Goal: Information Seeking & Learning: Learn about a topic

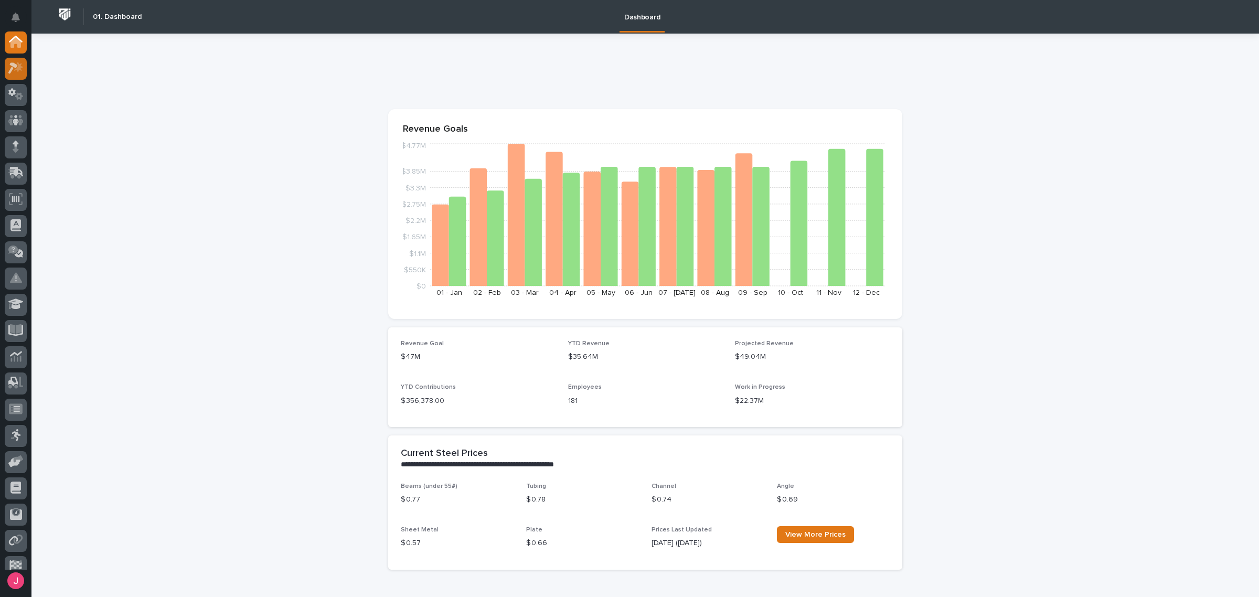
click at [22, 72] on icon at bounding box center [15, 68] width 15 height 12
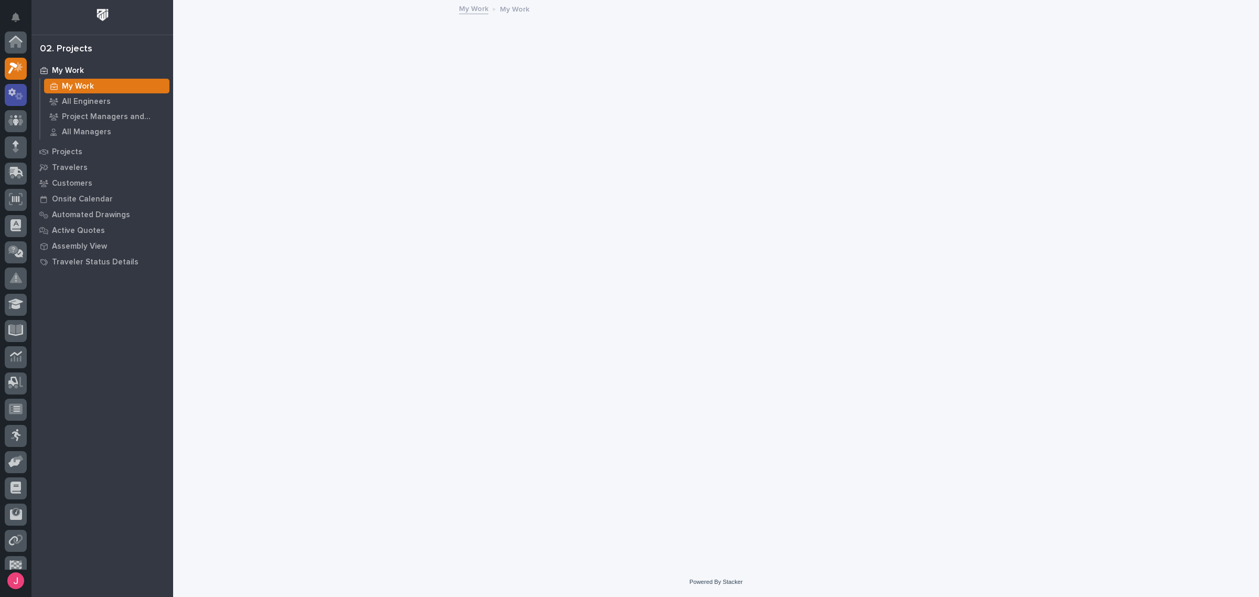
scroll to position [26, 0]
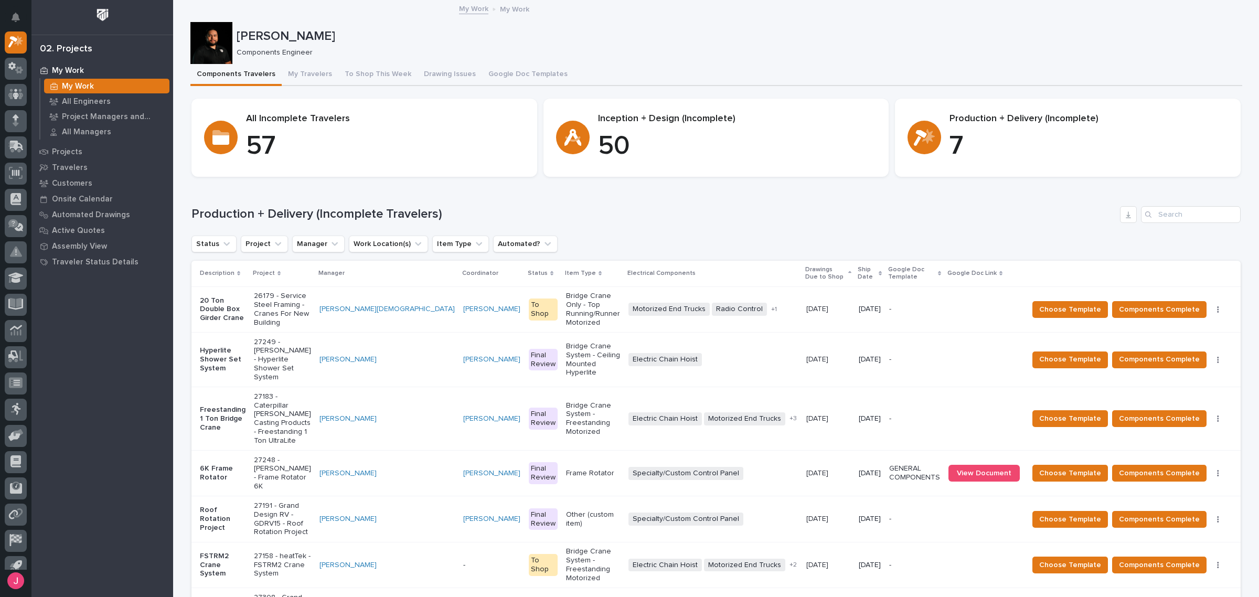
click at [882, 32] on p "[PERSON_NAME]" at bounding box center [738, 36] width 1002 height 15
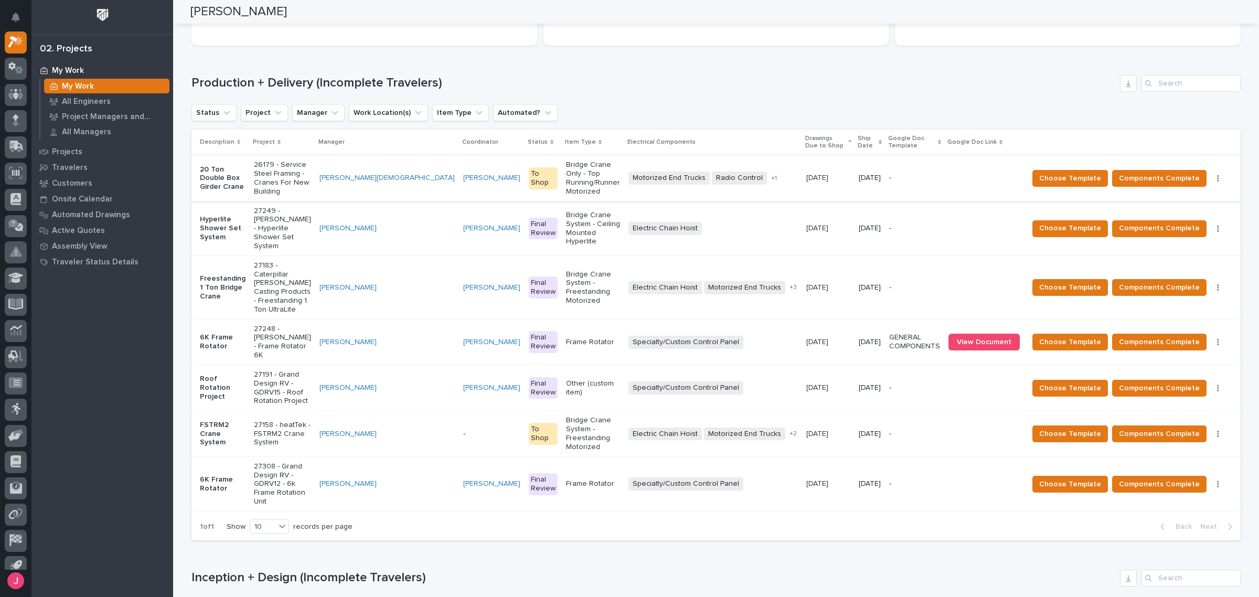
scroll to position [0, 0]
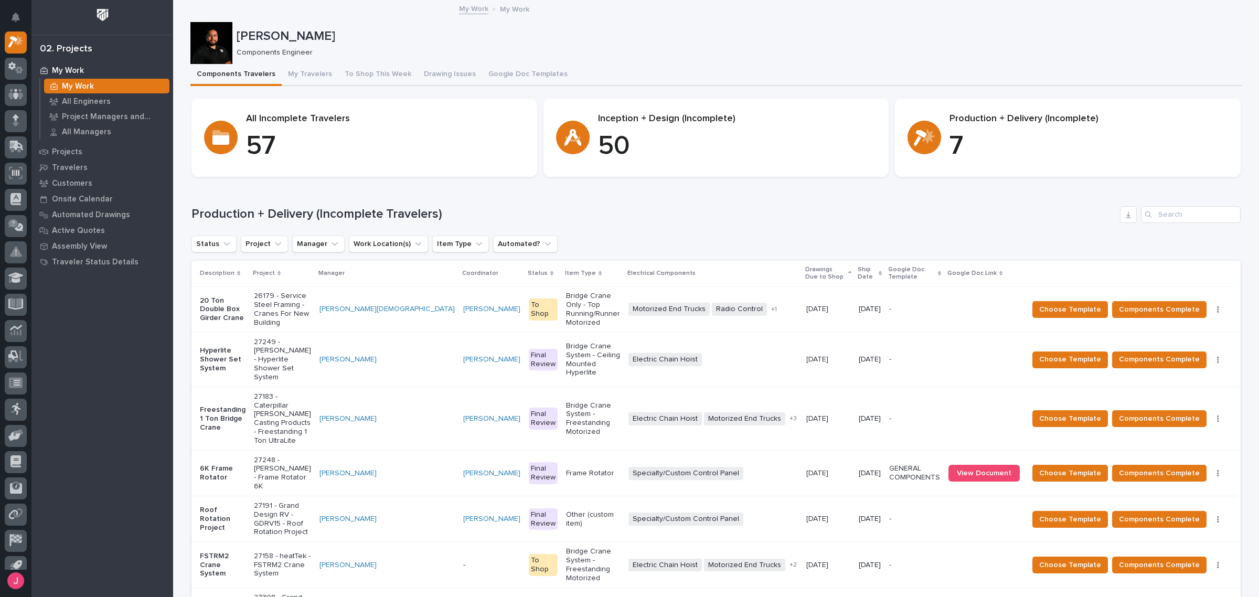
click at [839, 16] on div "My Work My Work" at bounding box center [716, 9] width 525 height 15
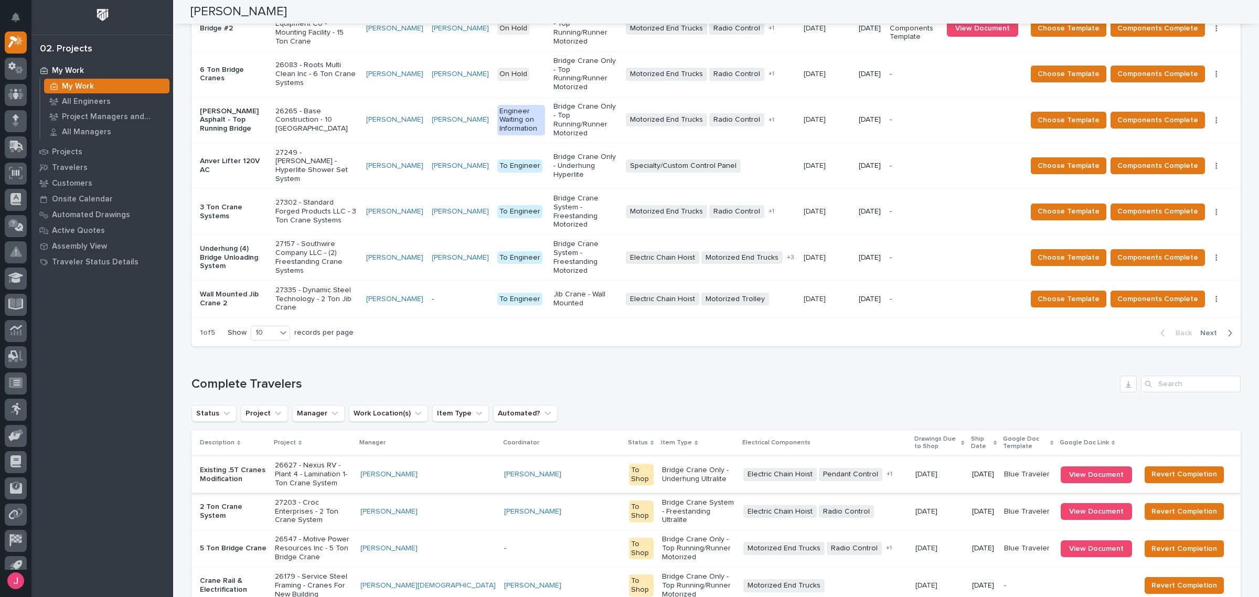
scroll to position [923, 0]
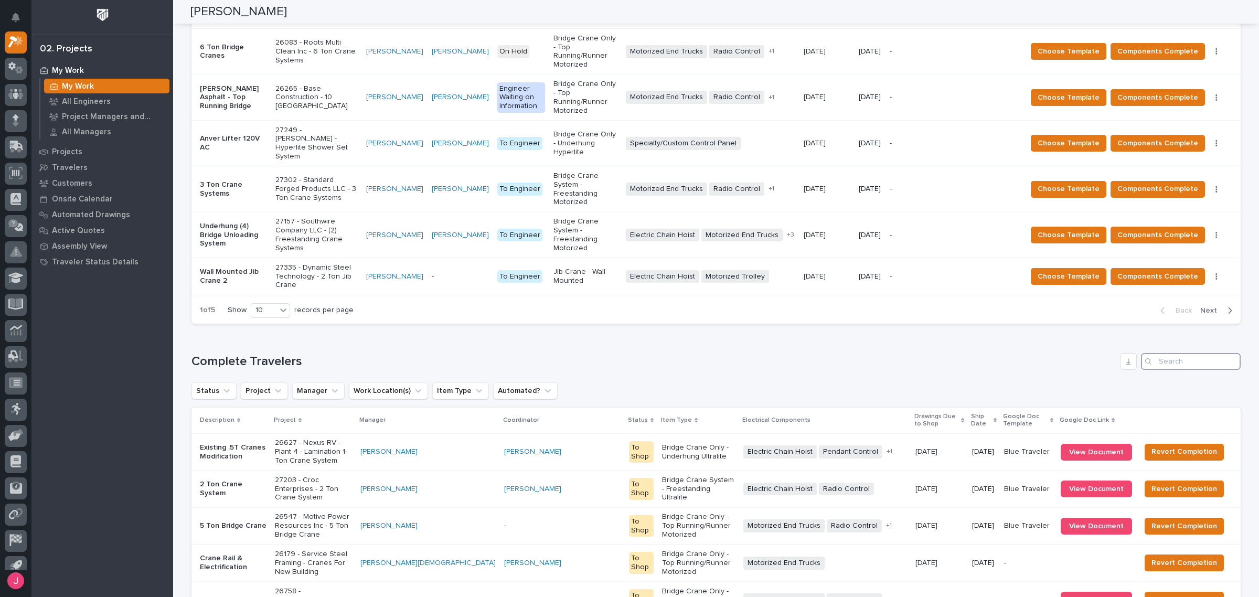
click at [1165, 353] on input "Search" at bounding box center [1191, 361] width 100 height 17
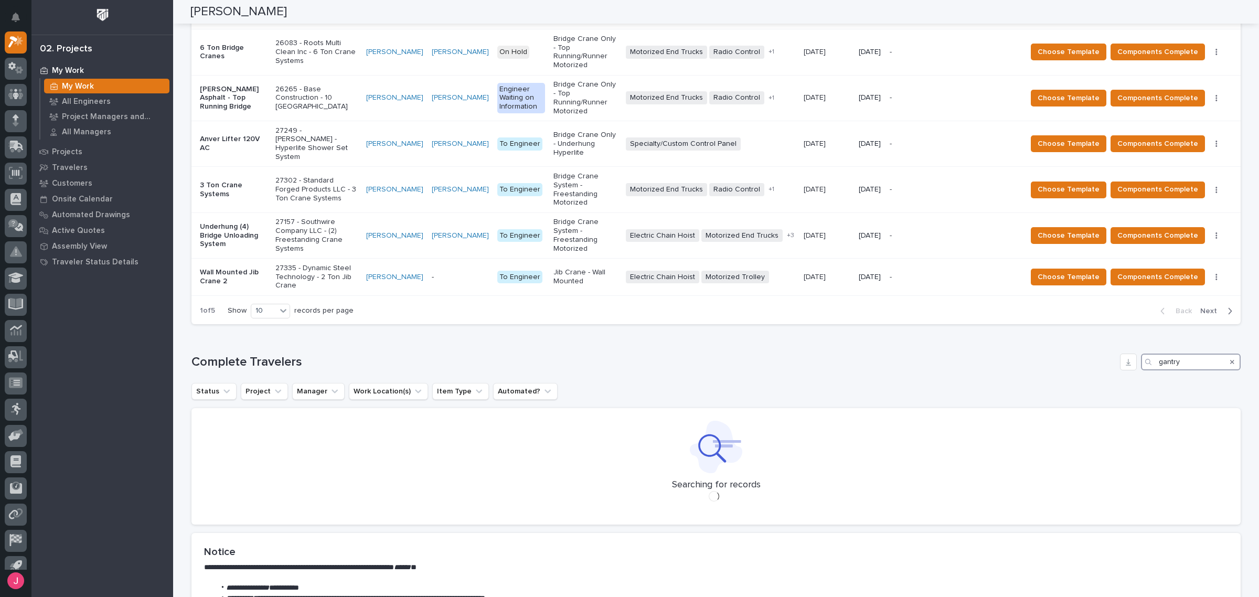
scroll to position [881, 0]
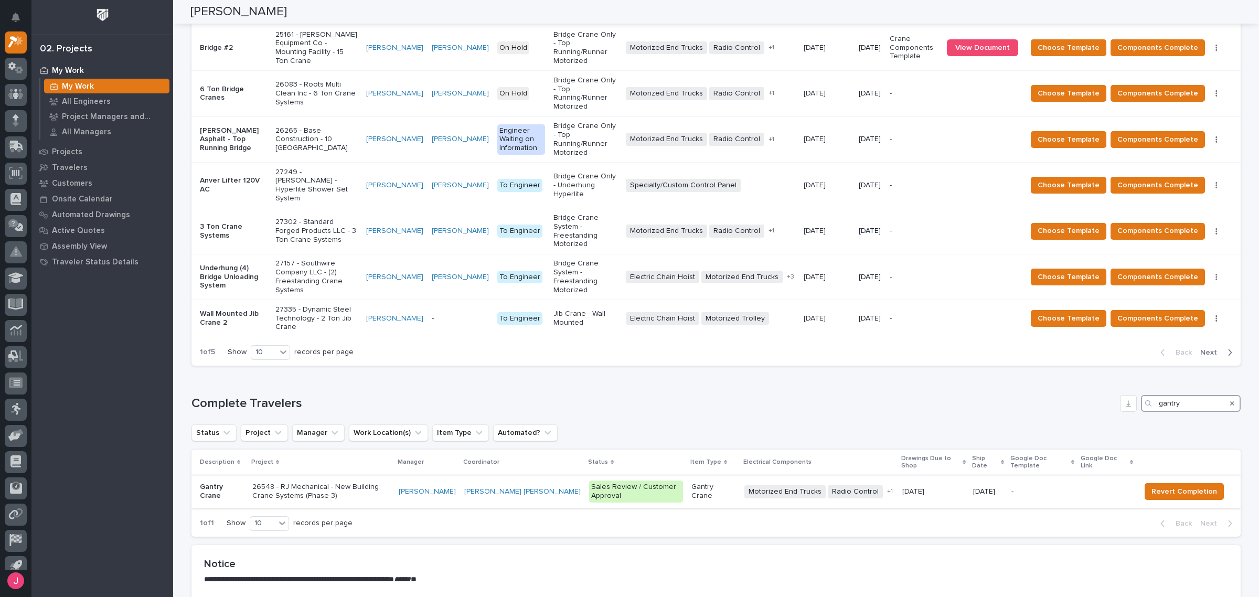
type input "gantry"
click at [380, 483] on p "26548 - RJ Mechanical - New Building Crane Systems (Phase 3)" at bounding box center [321, 492] width 138 height 18
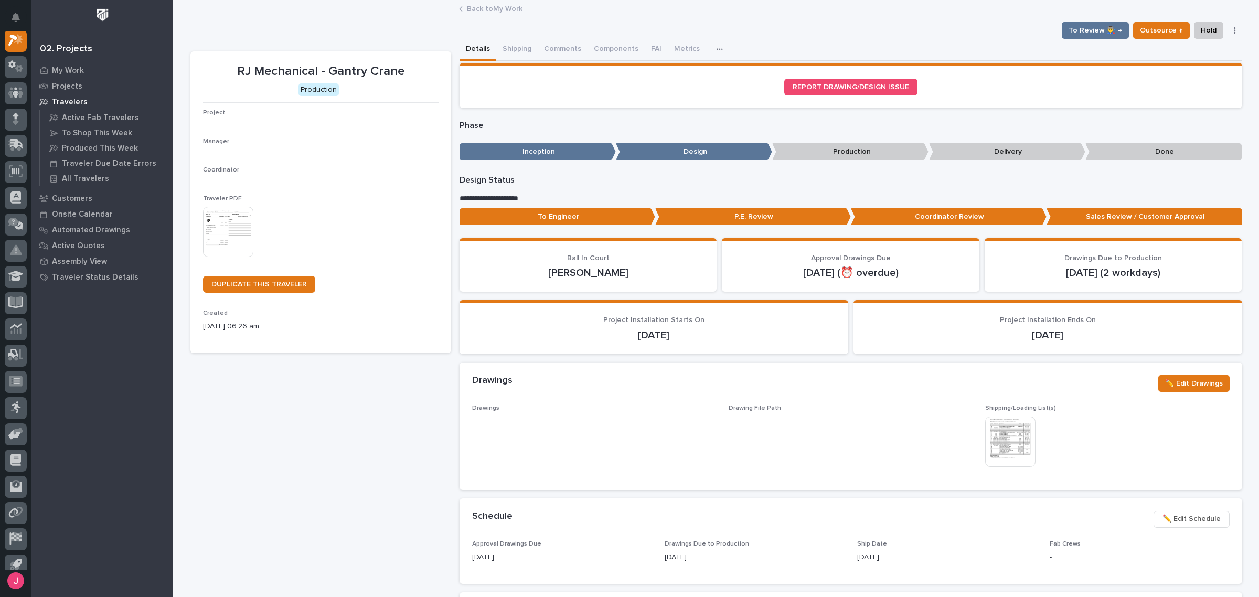
scroll to position [26, 0]
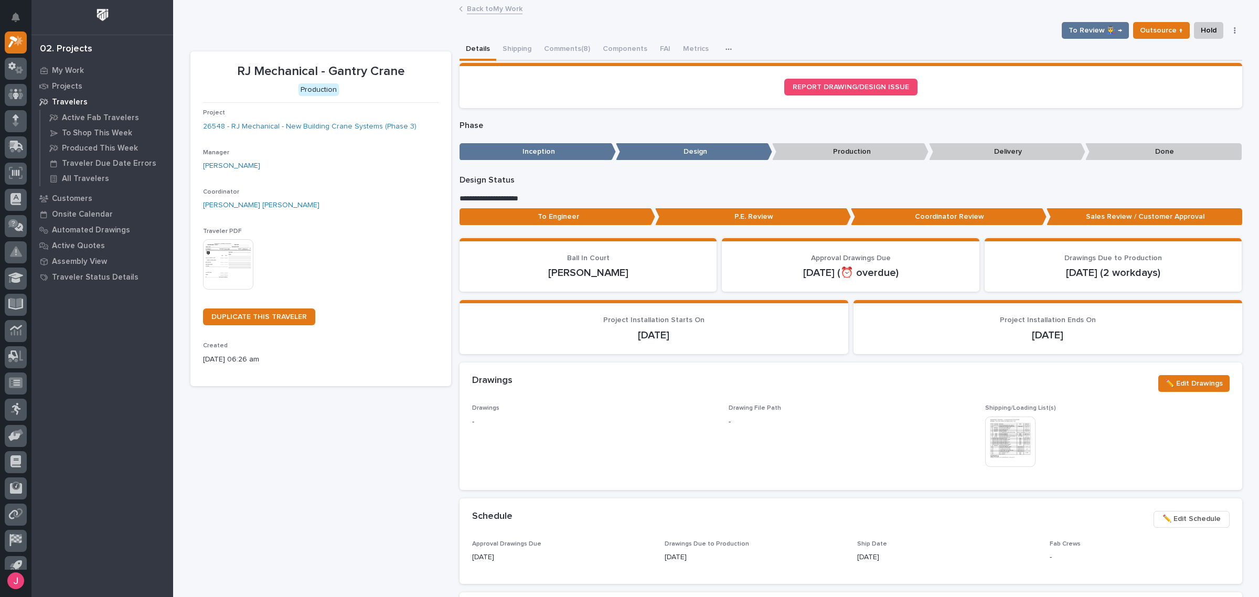
click at [1014, 443] on img at bounding box center [1010, 442] width 50 height 50
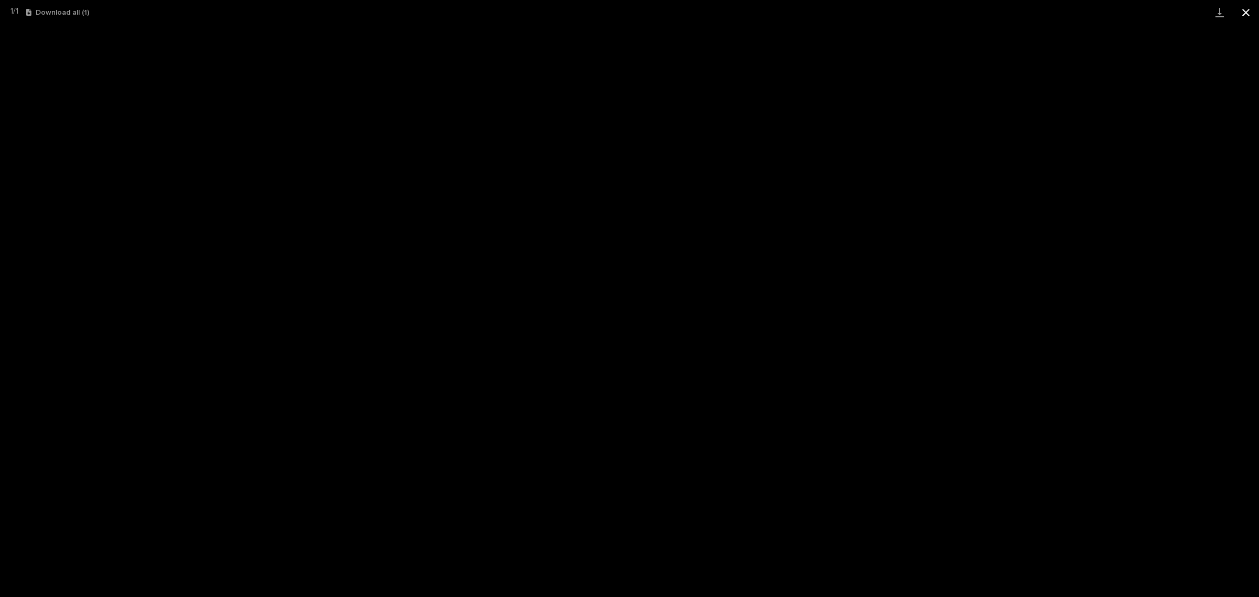
click at [1238, 10] on button "Close gallery" at bounding box center [1246, 12] width 26 height 25
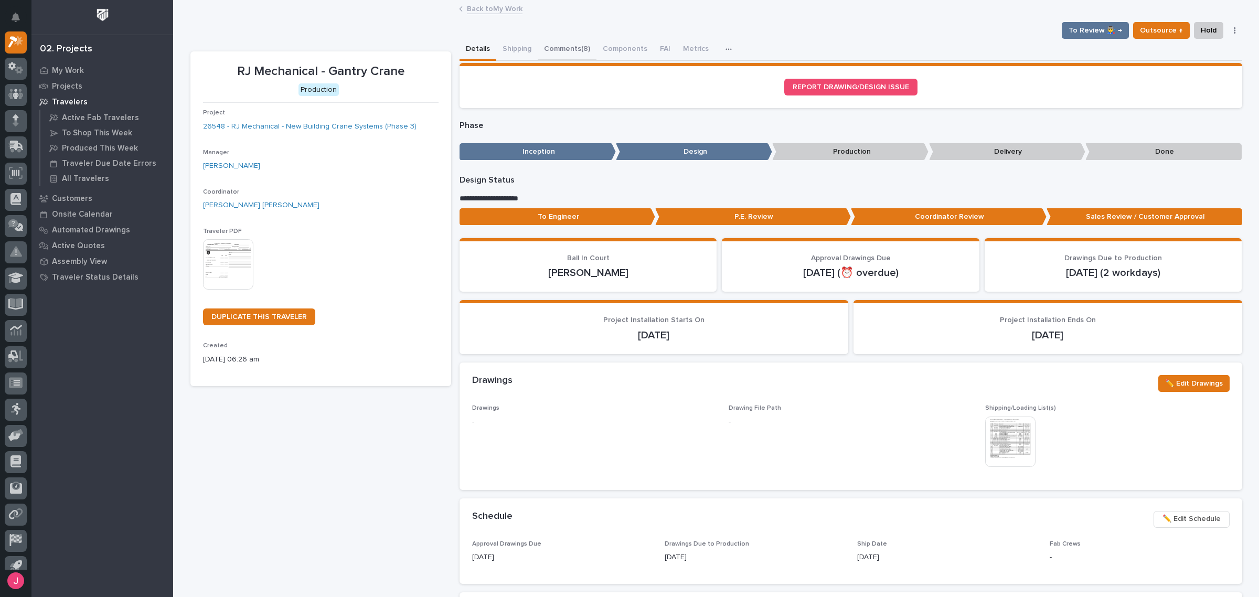
click at [555, 46] on button "Comments (8)" at bounding box center [567, 50] width 59 height 22
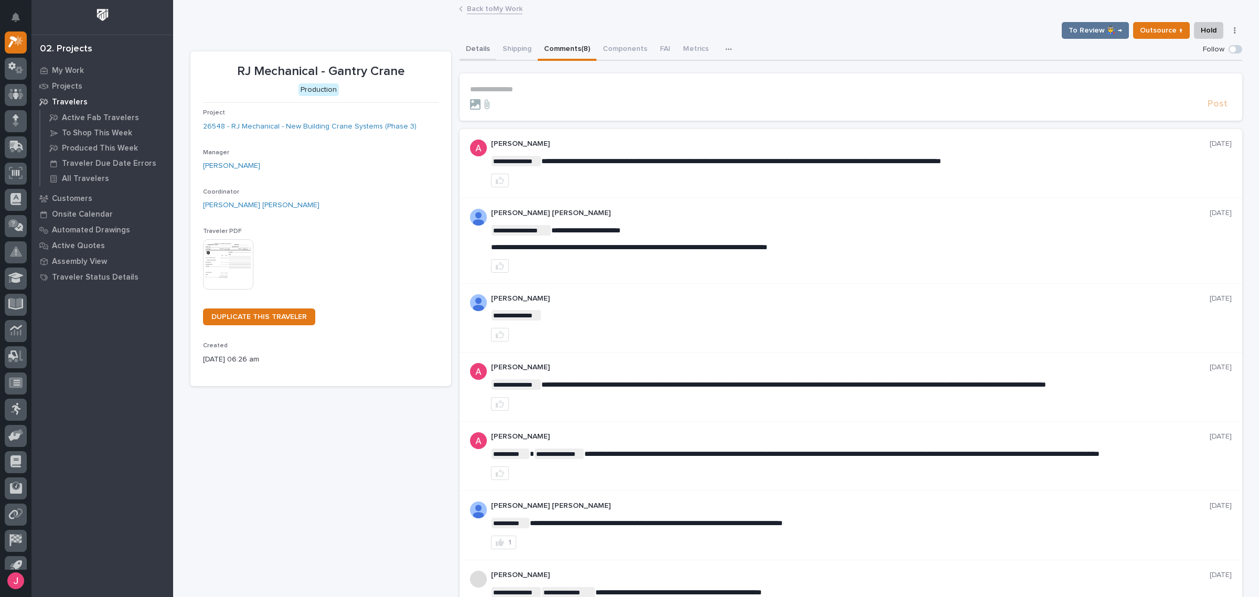
click at [484, 47] on button "Details" at bounding box center [478, 50] width 37 height 22
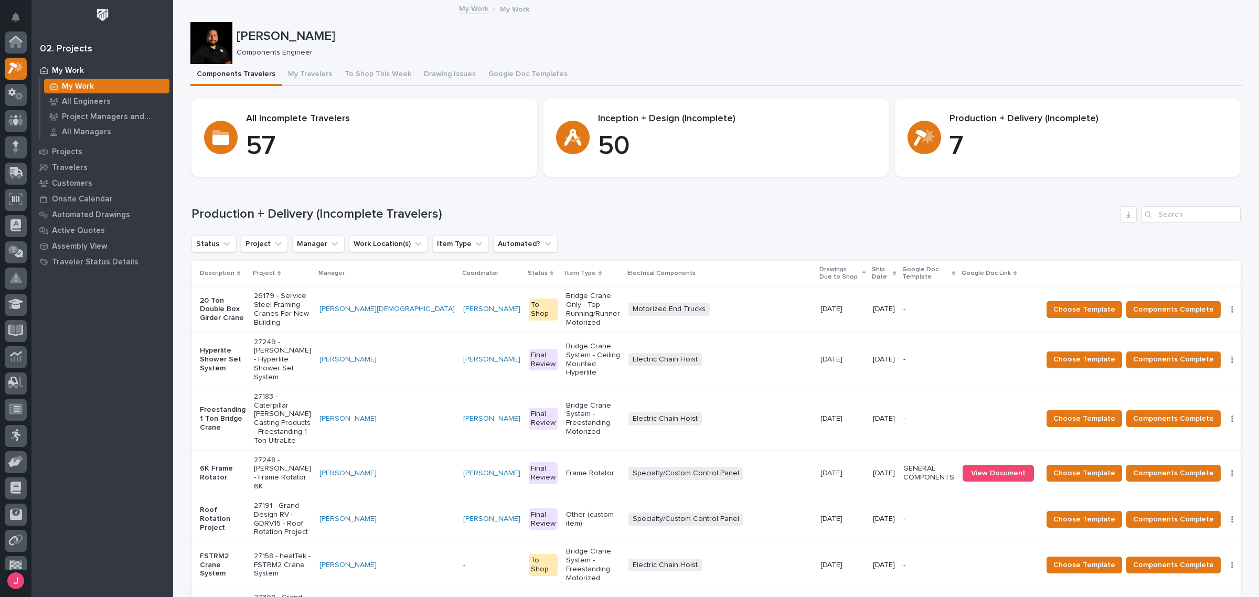
scroll to position [28, 0]
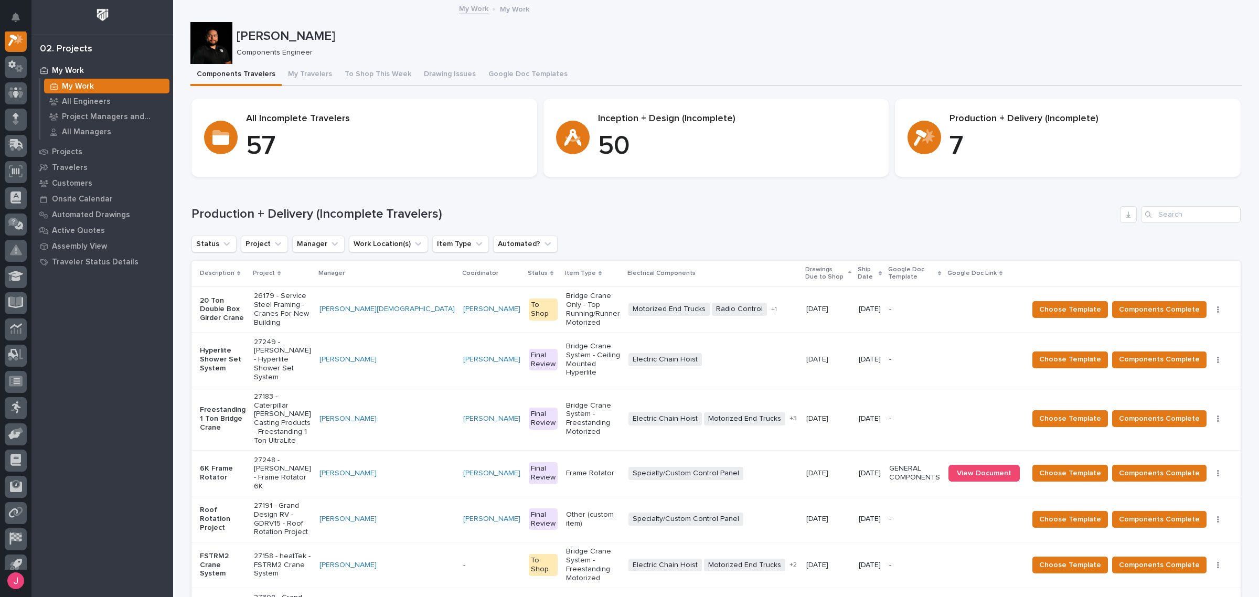
click at [500, 9] on p "My Work" at bounding box center [514, 9] width 29 height 12
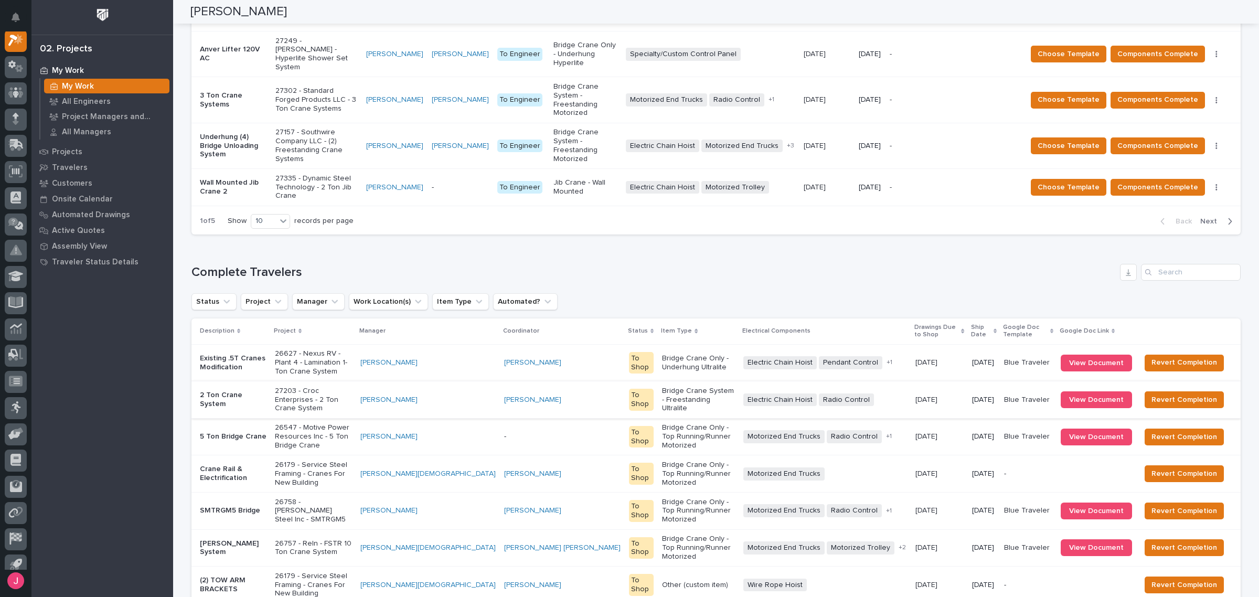
scroll to position [988, 0]
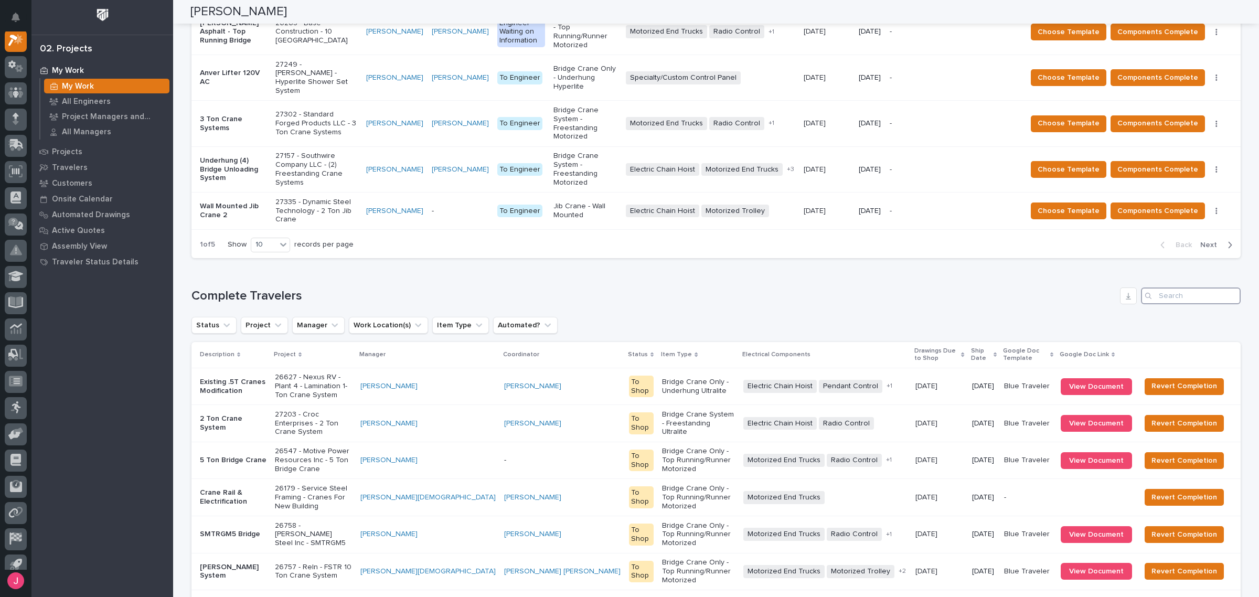
click at [1196, 288] on input "Search" at bounding box center [1191, 296] width 100 height 17
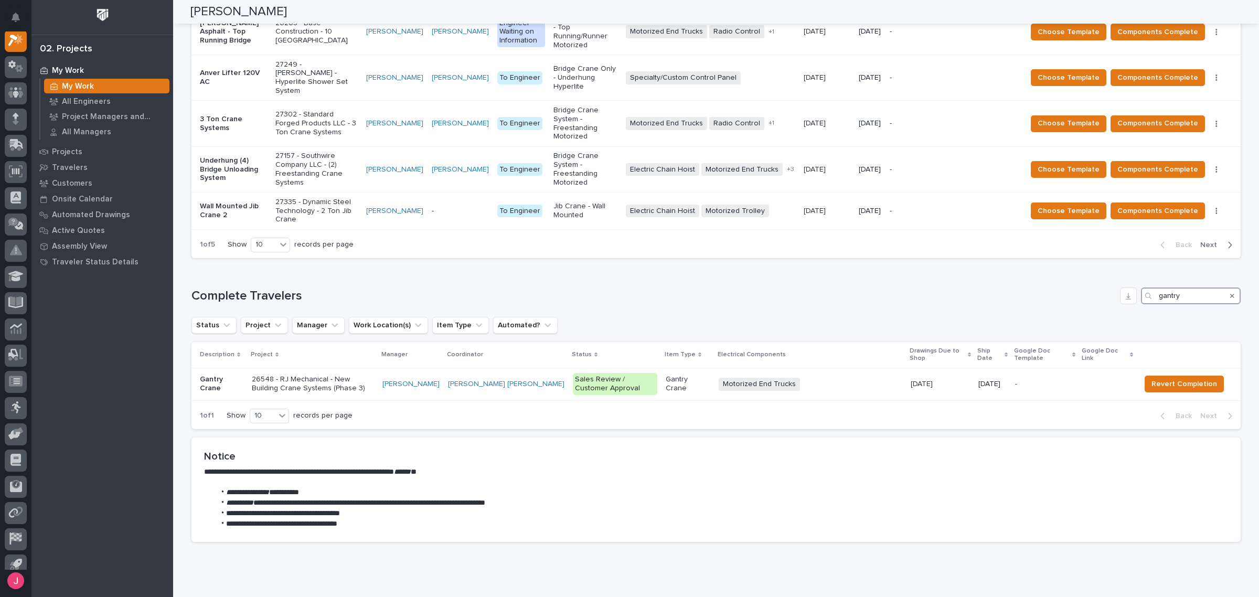
scroll to position [881, 0]
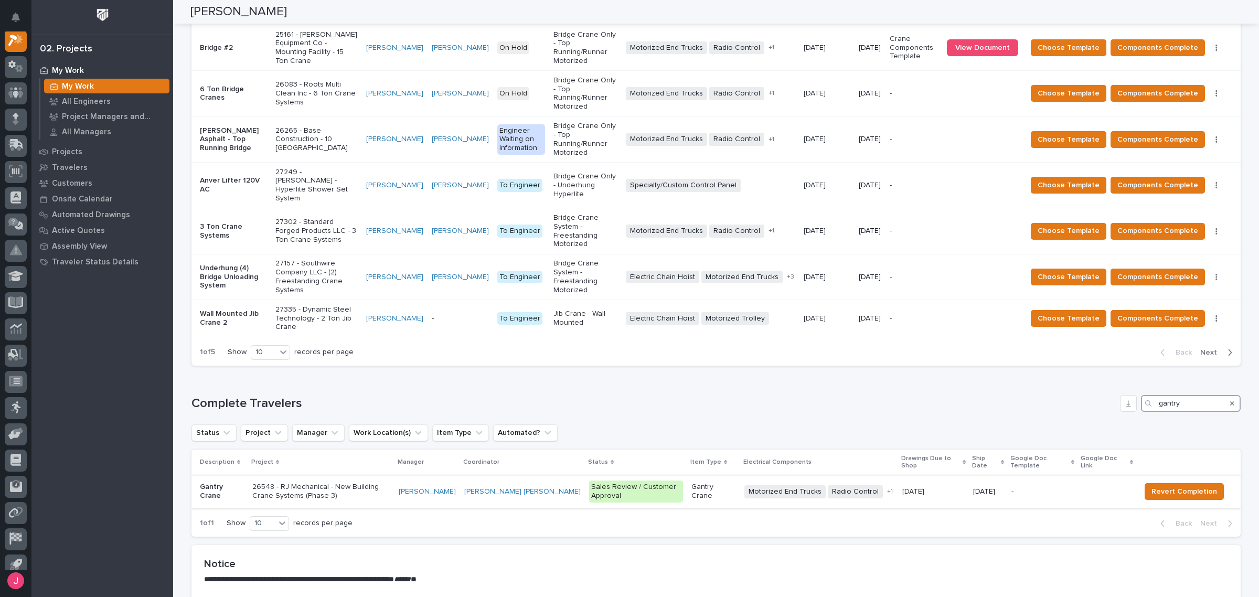
type input "gantry"
click at [345, 483] on p "26548 - RJ Mechanical - New Building Crane Systems (Phase 3)" at bounding box center [321, 492] width 138 height 18
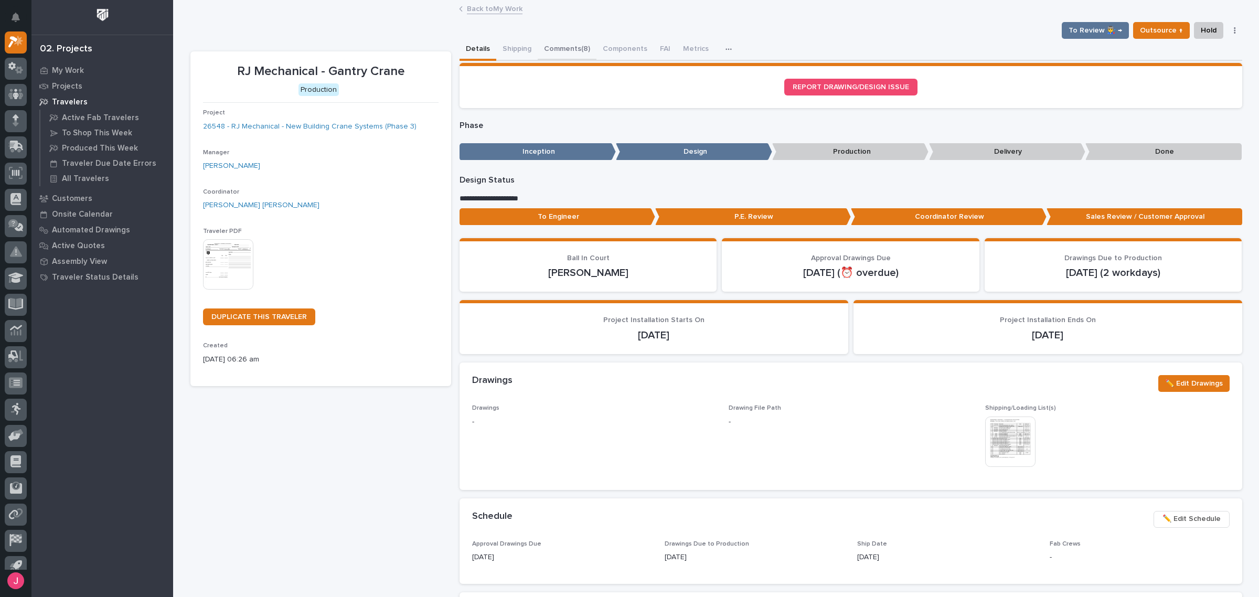
click at [562, 49] on button "Comments (8)" at bounding box center [567, 50] width 59 height 22
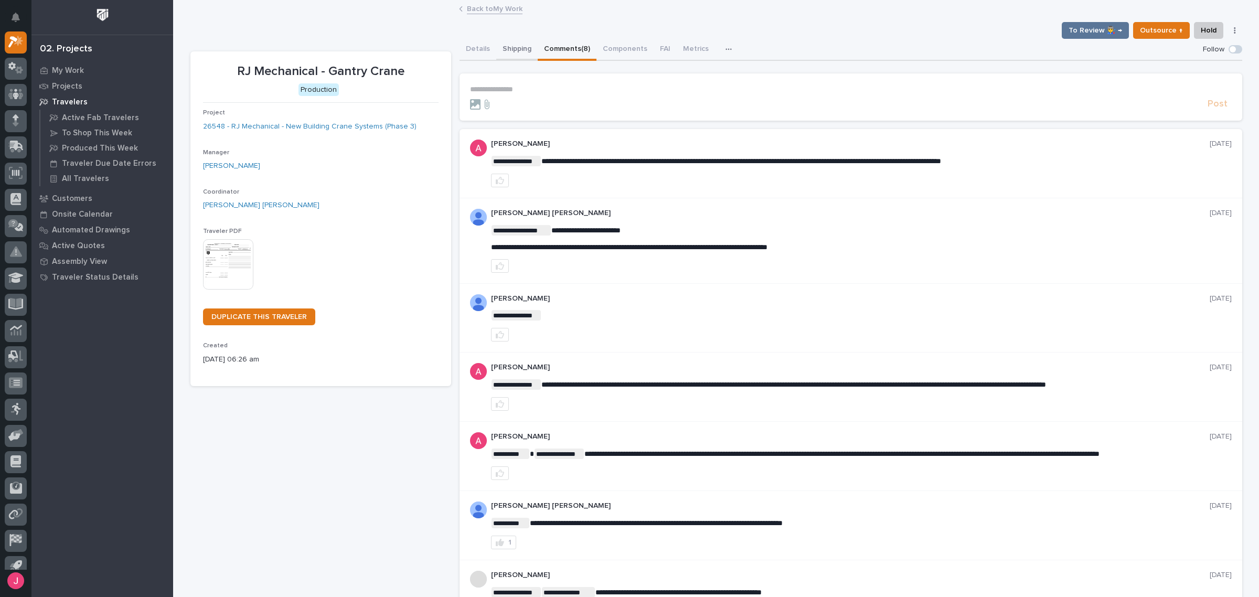
click at [503, 48] on button "Shipping" at bounding box center [516, 50] width 41 height 22
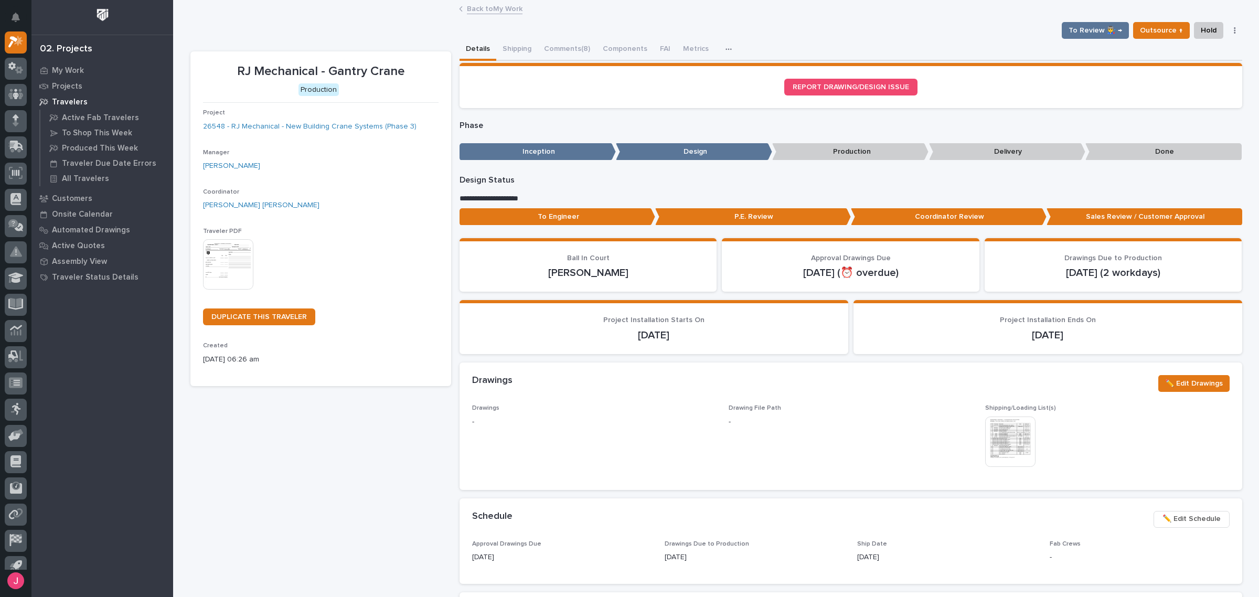
click at [481, 48] on button "Details" at bounding box center [478, 50] width 37 height 22
click at [492, 12] on link "Back to My Work" at bounding box center [495, 8] width 56 height 12
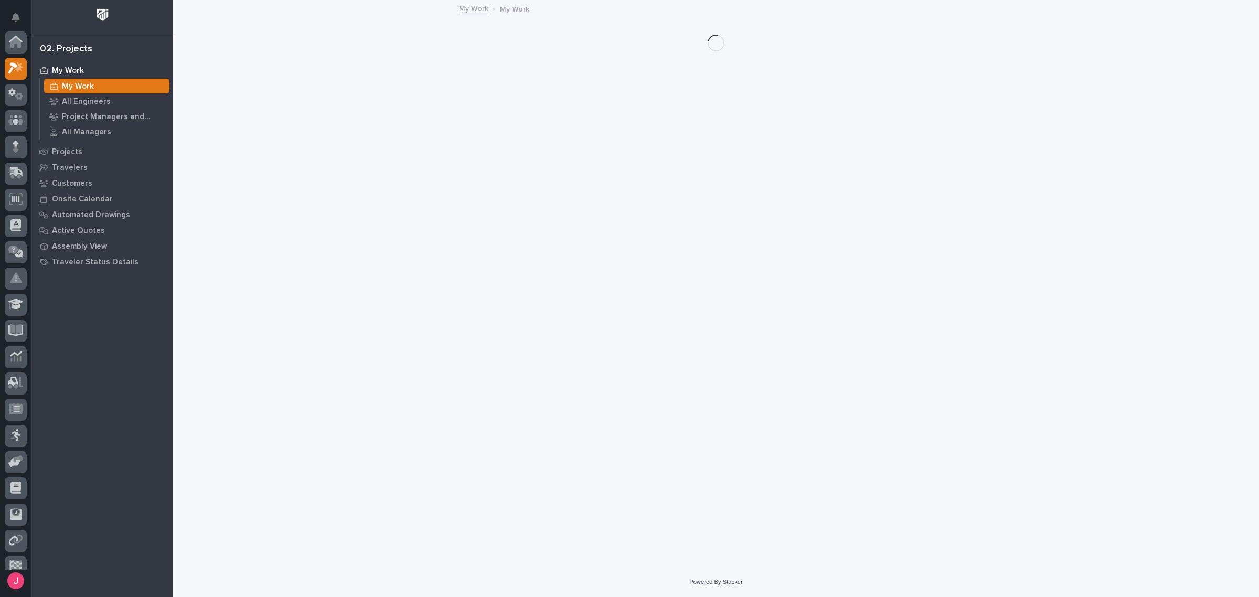
scroll to position [28, 0]
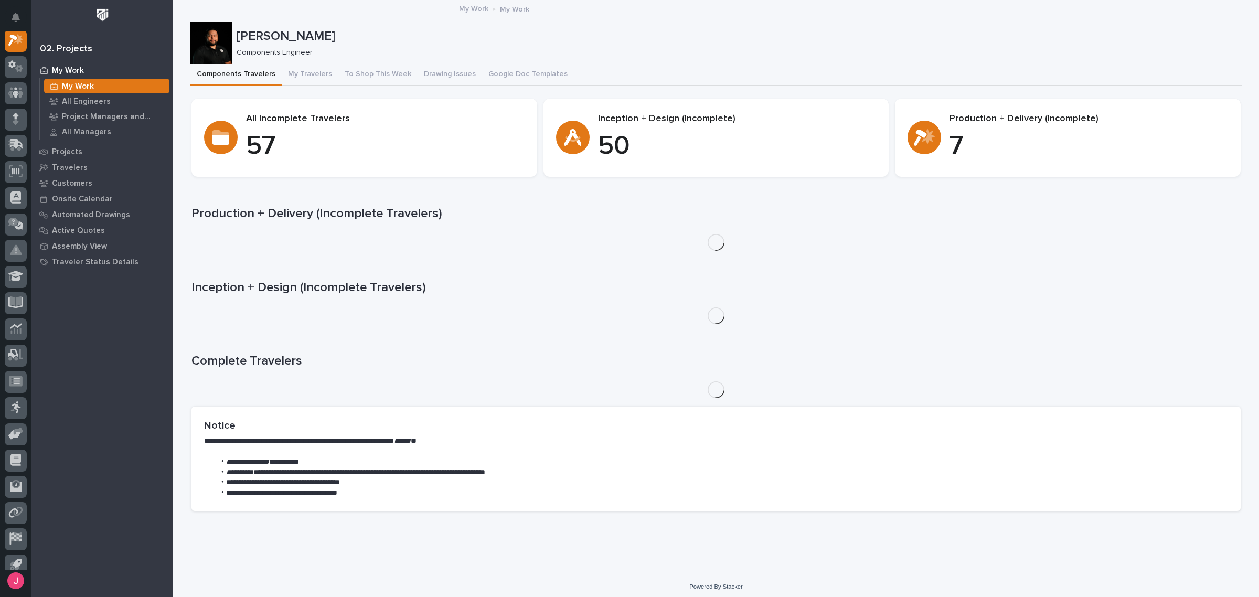
click at [807, 88] on div "**********" at bounding box center [716, 303] width 1052 height 431
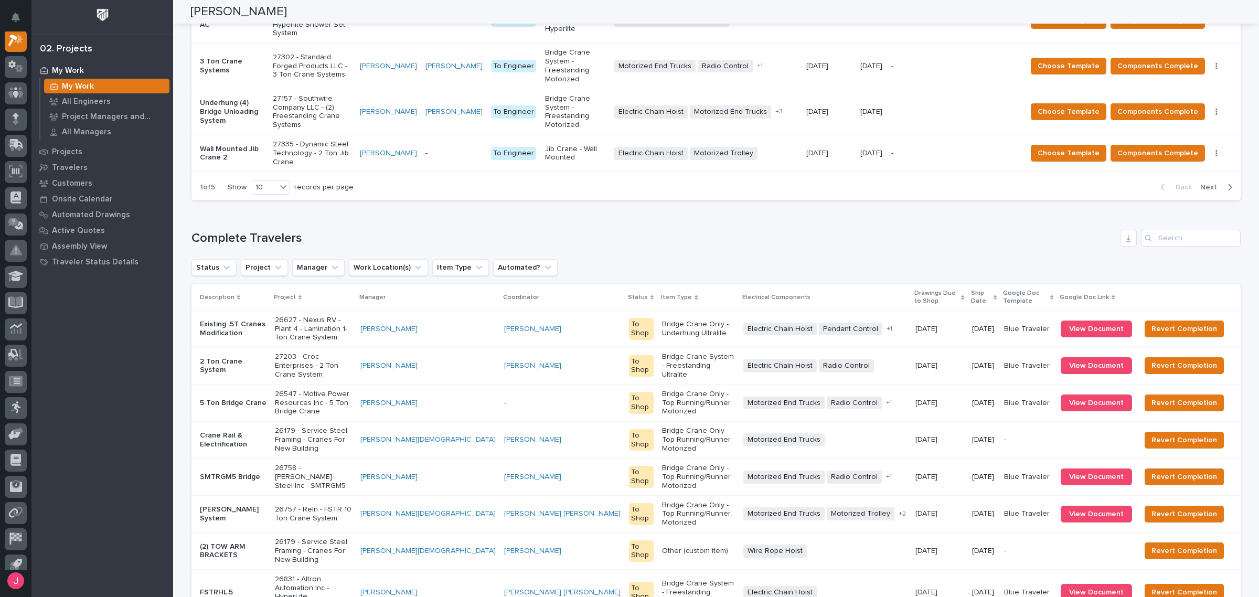
scroll to position [1068, 0]
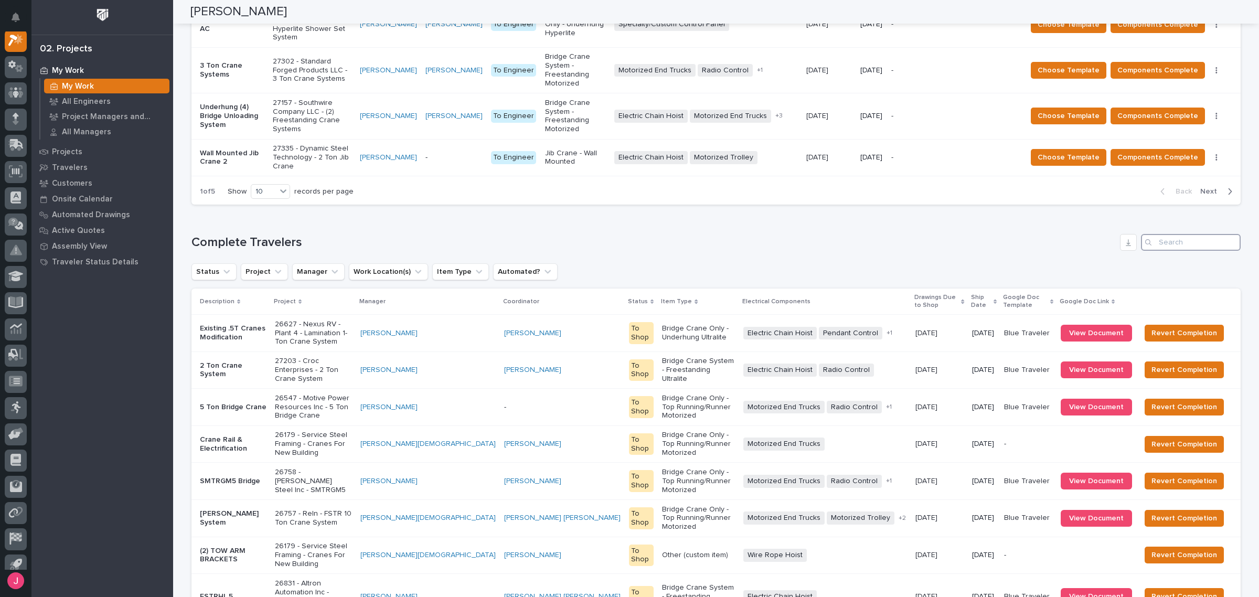
click at [1190, 234] on input "Search" at bounding box center [1191, 242] width 100 height 17
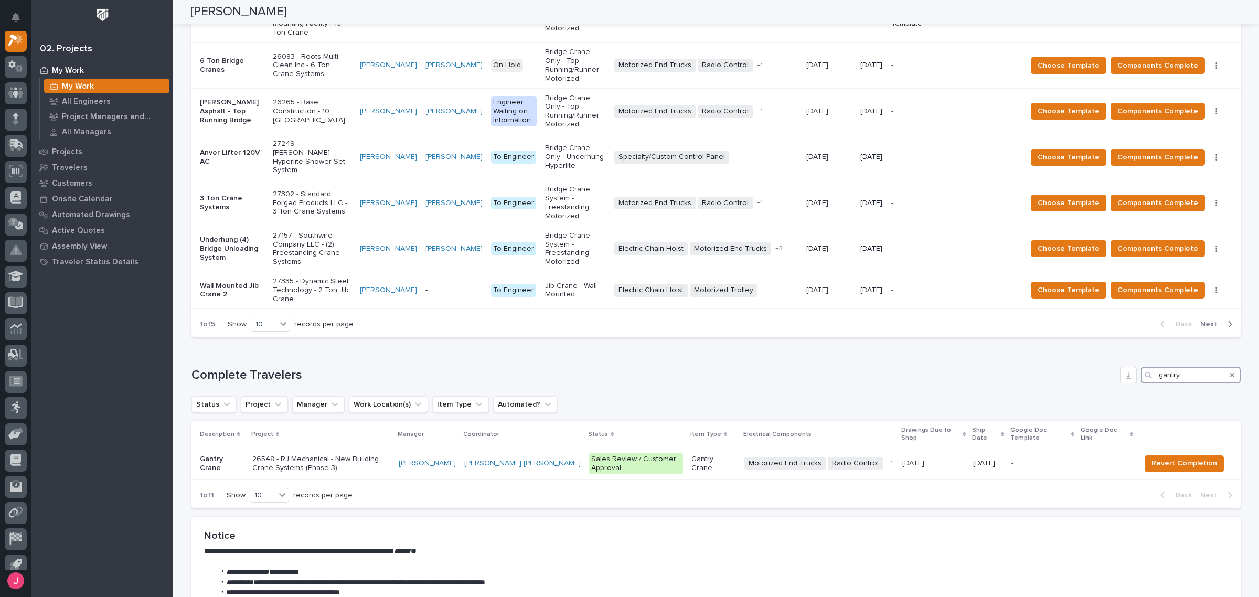
scroll to position [895, 0]
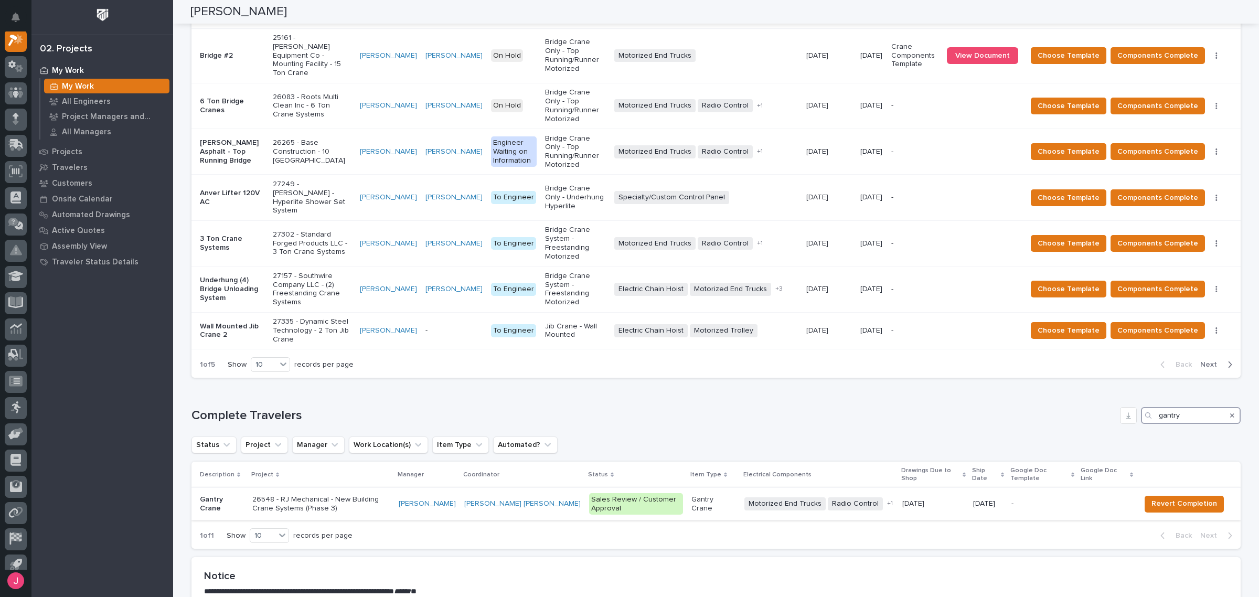
type input "gantry"
drag, startPoint x: 1076, startPoint y: 353, endPoint x: 1103, endPoint y: 302, distance: 57.8
click at [1103, 407] on div "Complete Travelers gantry Status Project Manager Work Location(s) Item Type Aut…" at bounding box center [716, 478] width 1049 height 142
click at [1064, 408] on h1 "Complete Travelers" at bounding box center [654, 415] width 925 height 15
click at [1065, 500] on p "-" at bounding box center [1043, 504] width 62 height 9
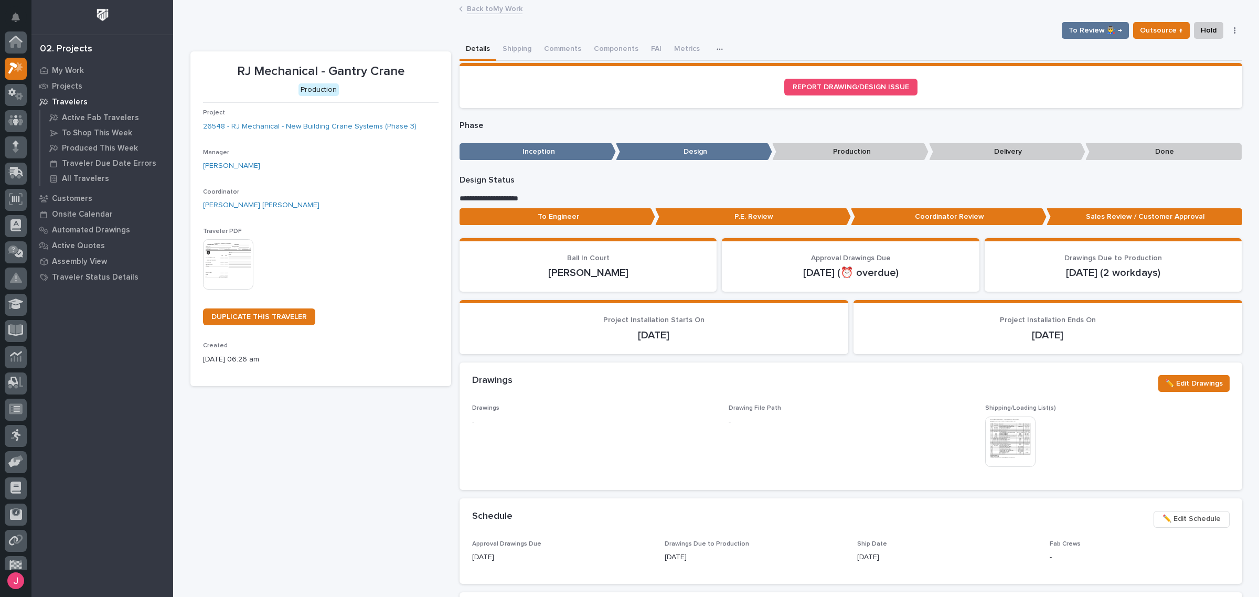
scroll to position [26, 0]
click at [607, 56] on button "Components" at bounding box center [625, 50] width 57 height 22
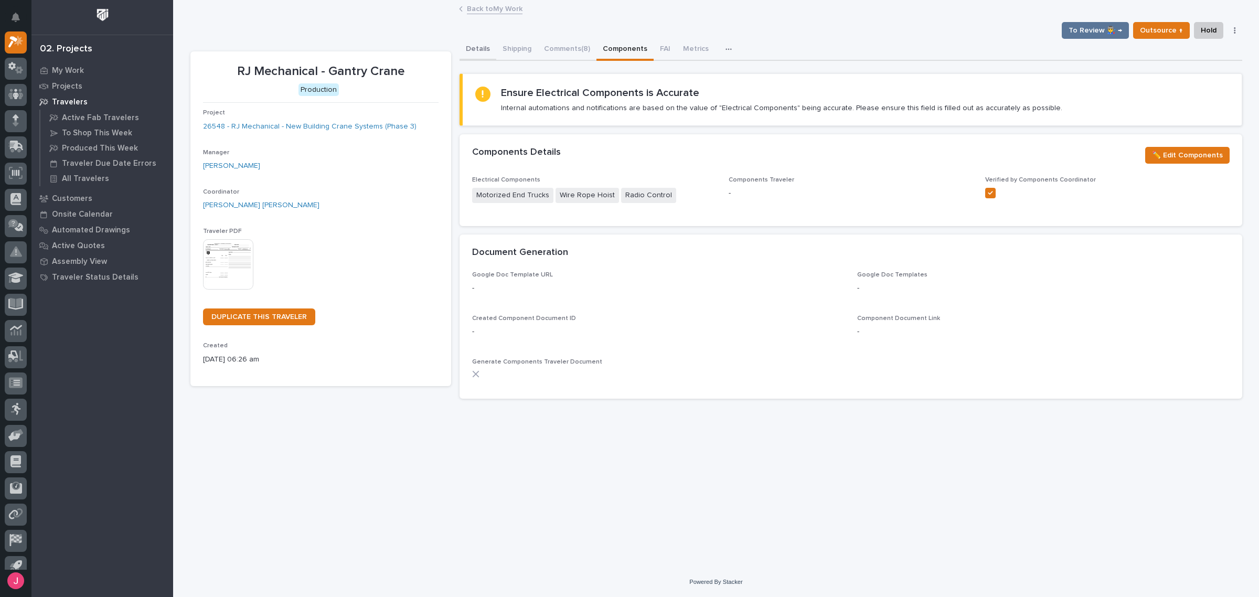
click at [465, 48] on button "Details" at bounding box center [478, 50] width 37 height 22
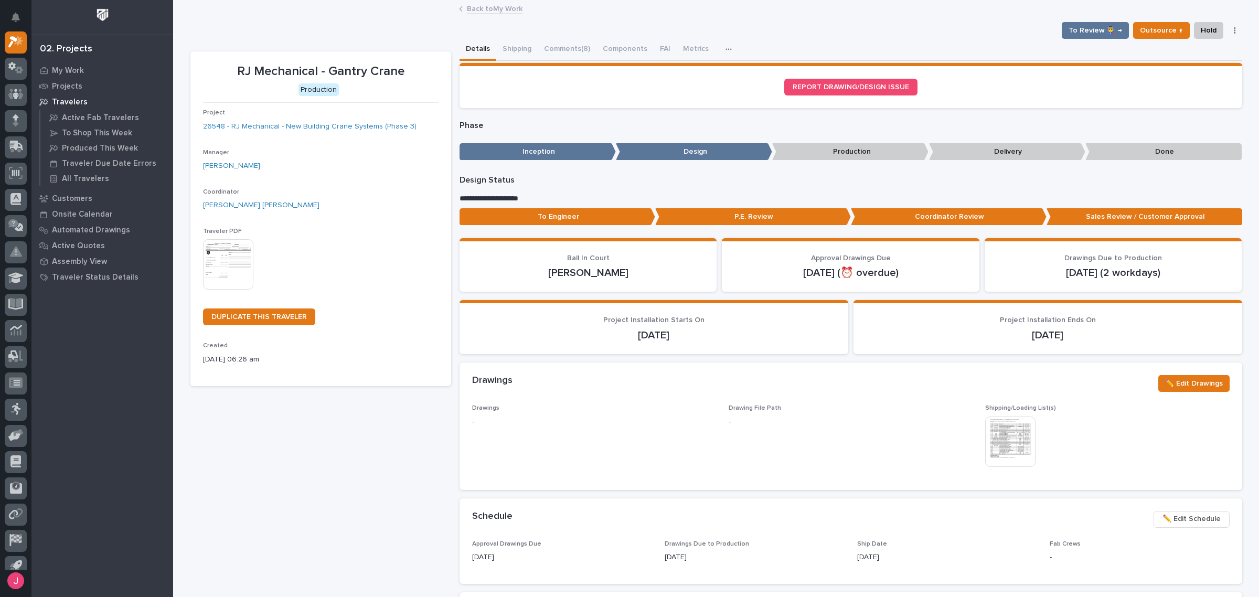
click at [478, 0] on div "Back to My Work" at bounding box center [716, 0] width 1086 height 1
click at [500, 5] on link "Back to My Work" at bounding box center [495, 8] width 56 height 12
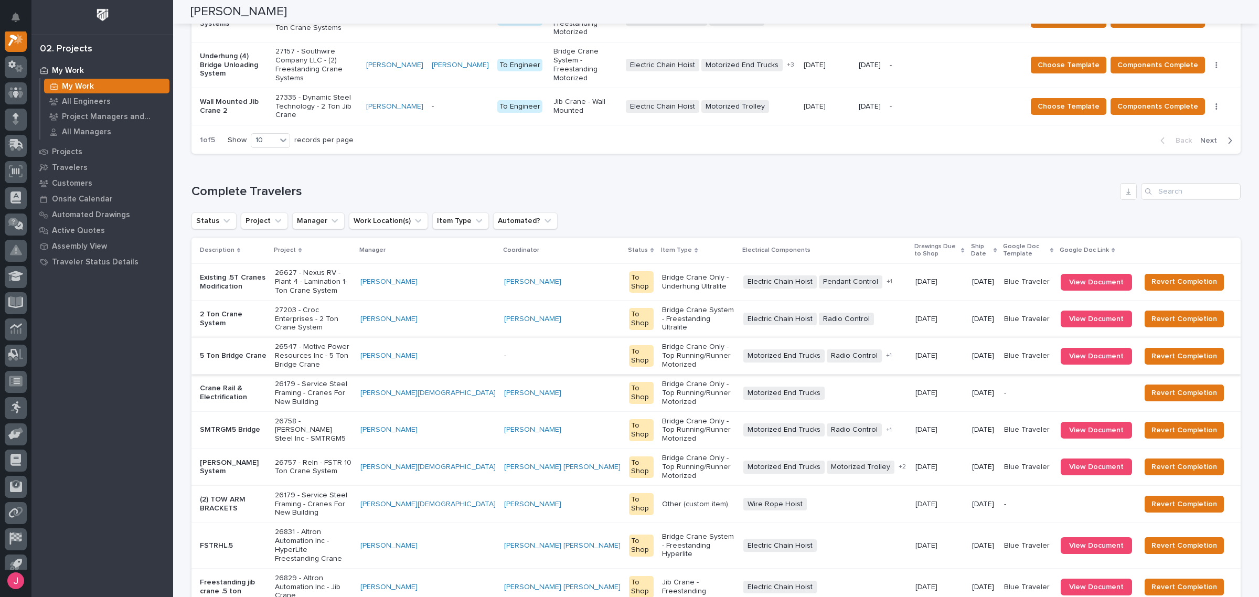
scroll to position [1113, 0]
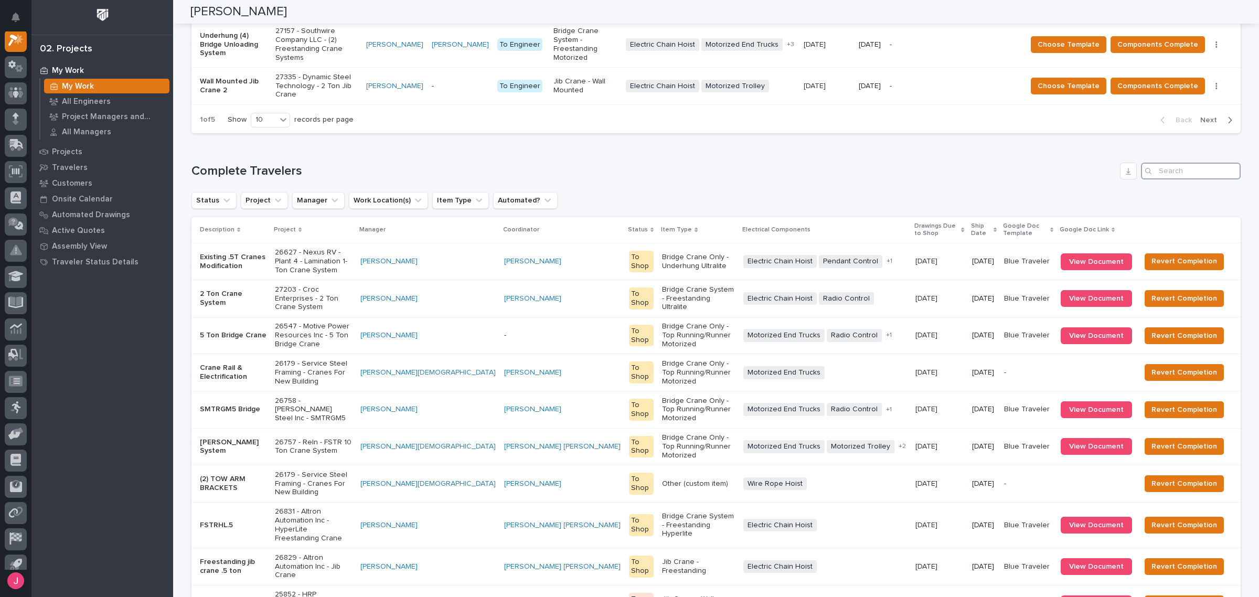
click at [1167, 163] on input "Search" at bounding box center [1191, 171] width 100 height 17
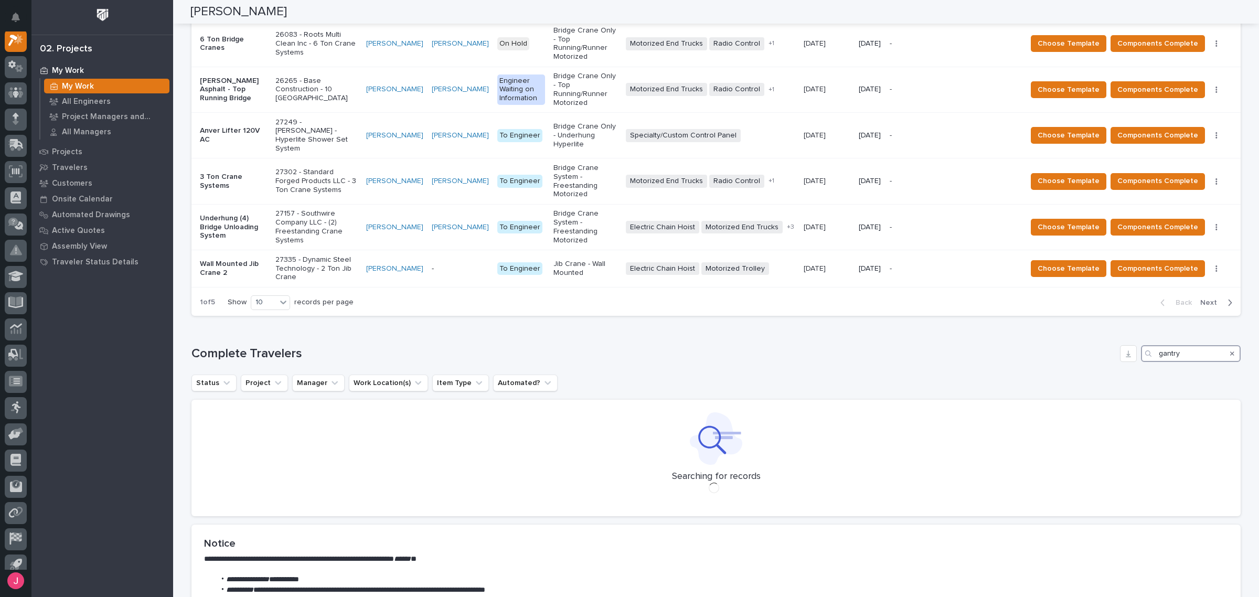
scroll to position [890, 0]
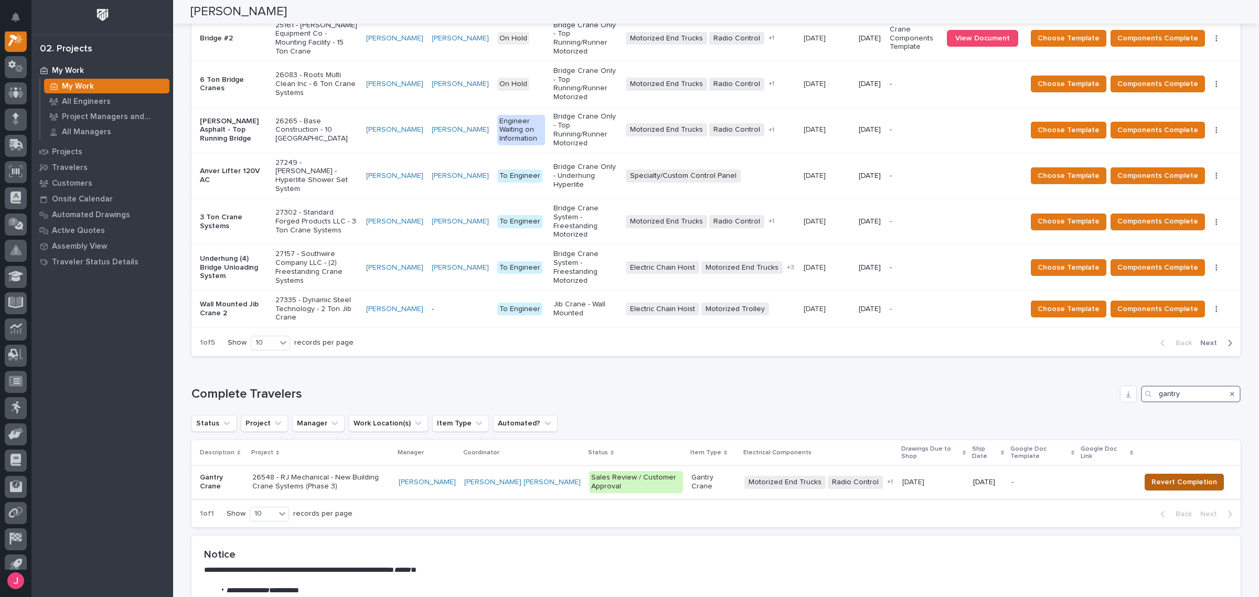
type input "gantry"
click at [1166, 476] on span "Revert Completion" at bounding box center [1185, 482] width 66 height 13
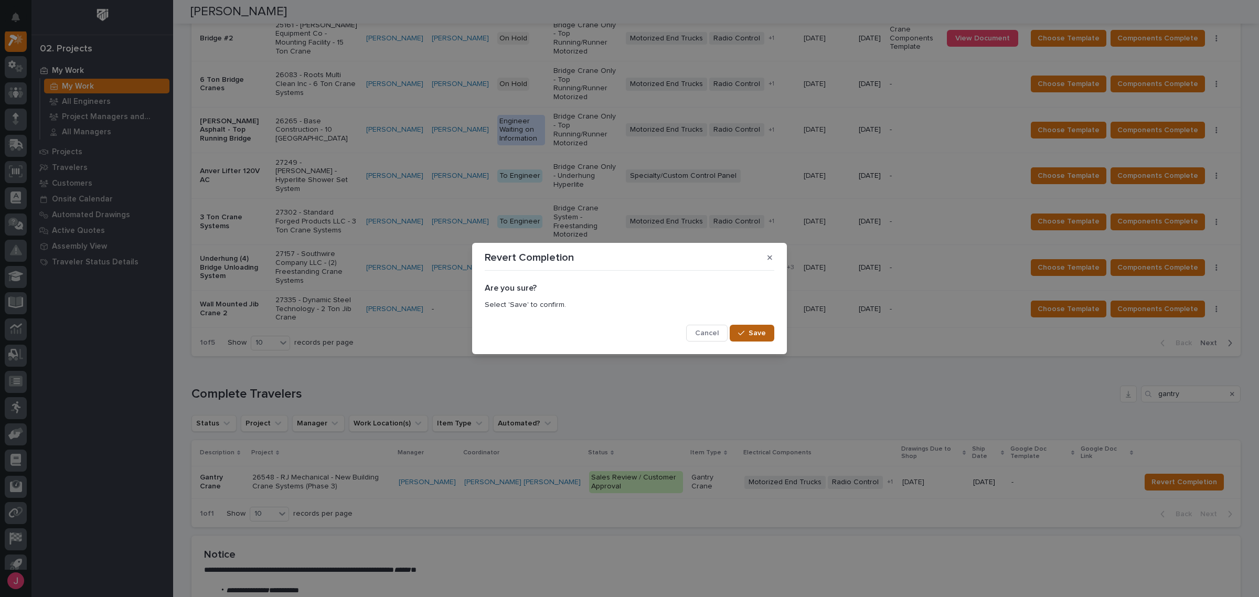
click at [753, 331] on span "Save" at bounding box center [757, 332] width 17 height 9
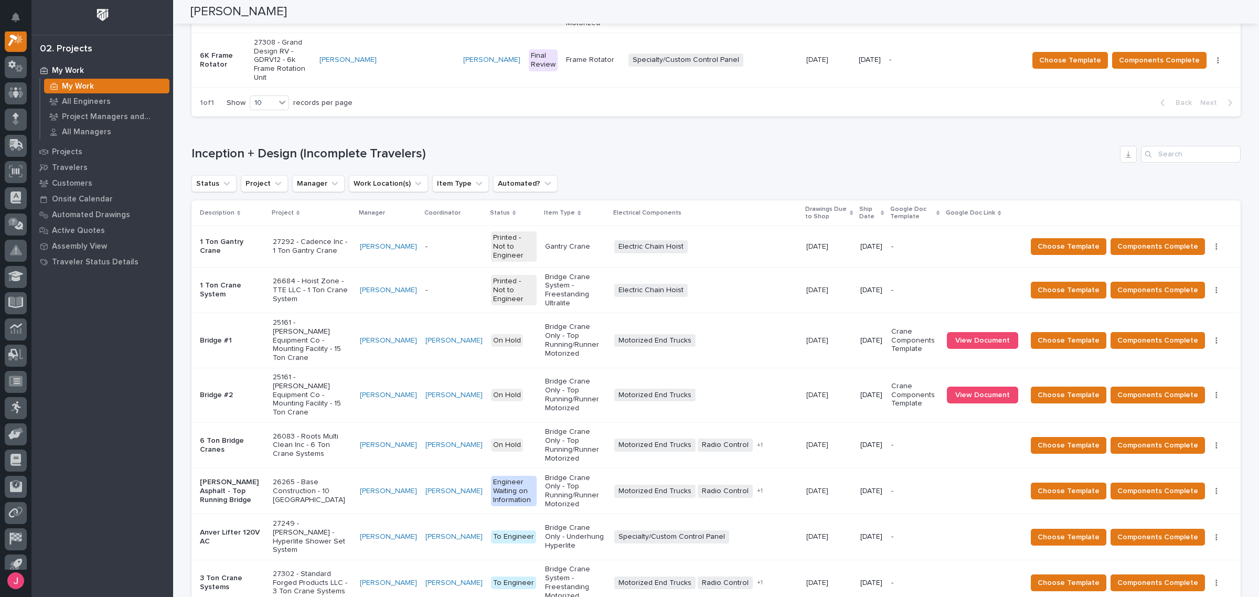
scroll to position [0, 0]
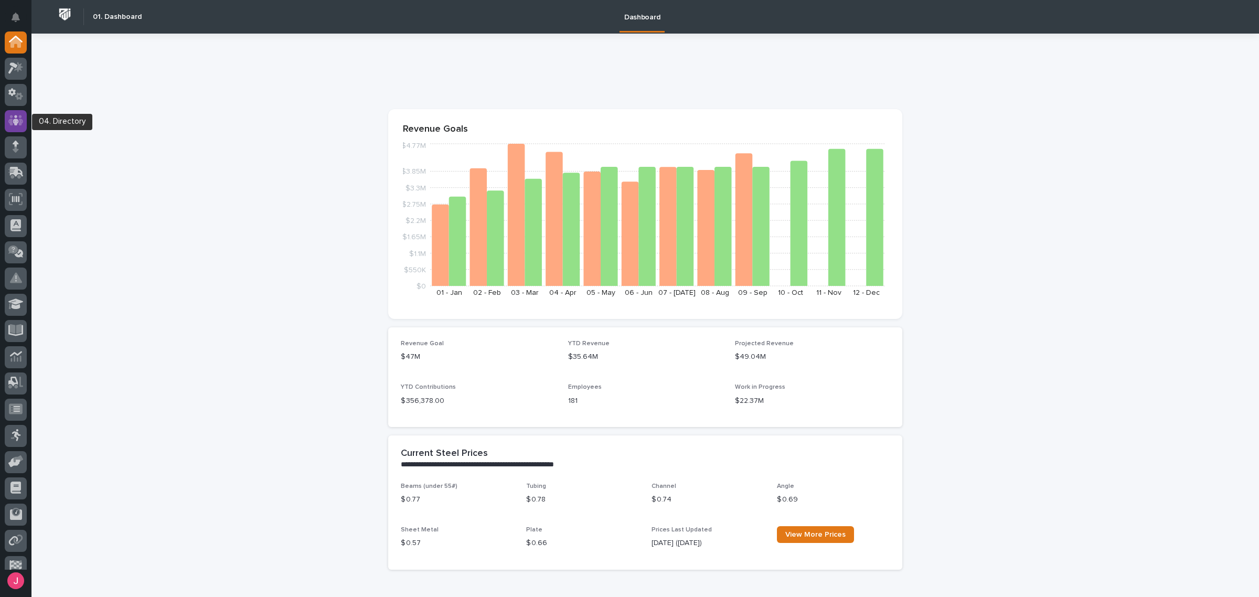
click at [9, 129] on div at bounding box center [16, 121] width 22 height 22
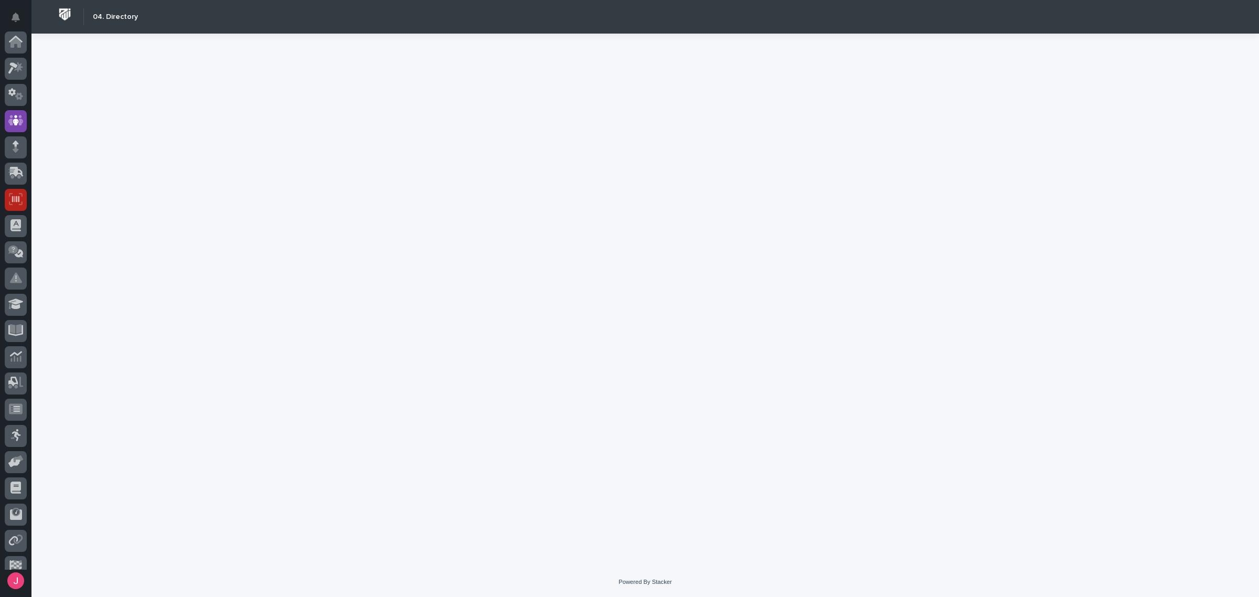
scroll to position [64, 0]
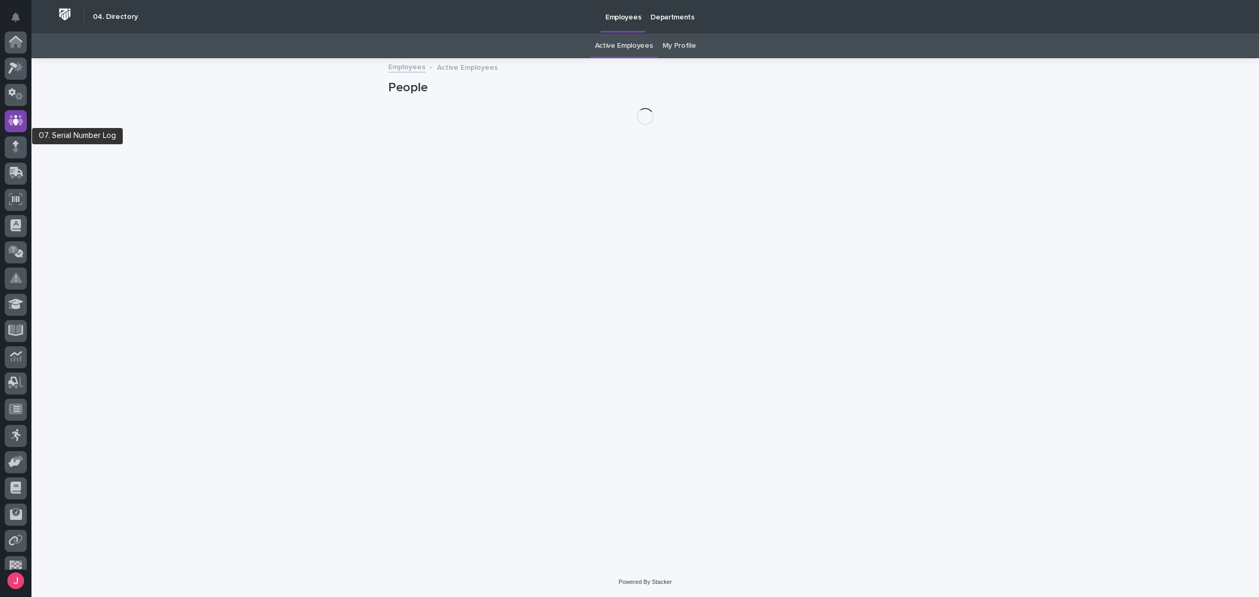
scroll to position [64, 0]
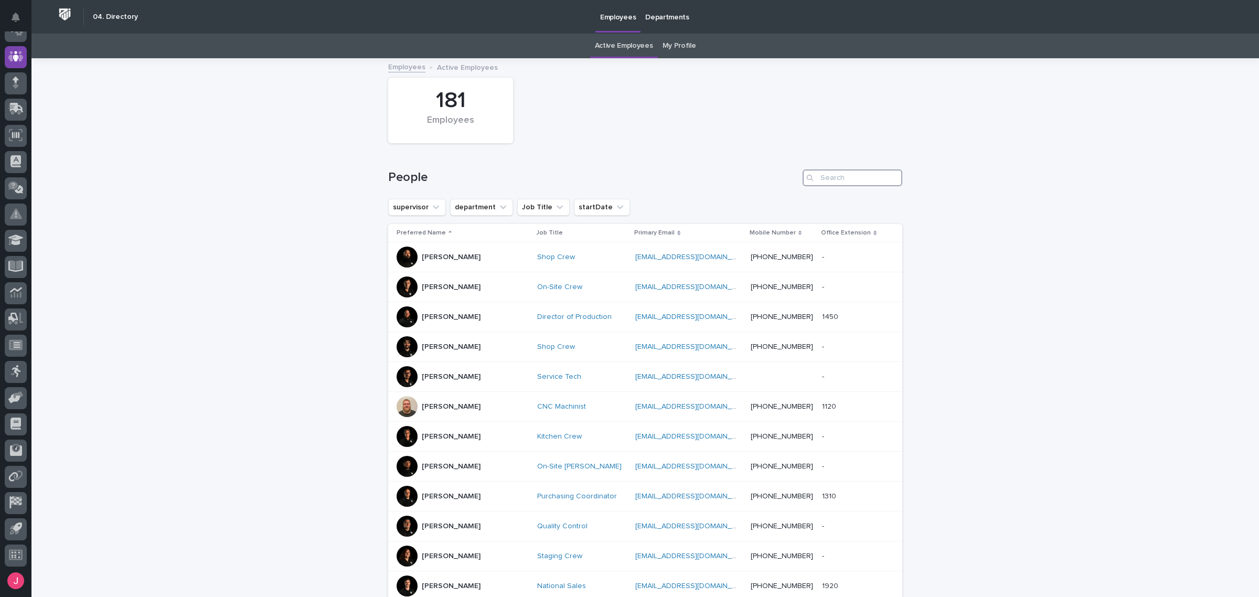
click at [879, 178] on input "Search" at bounding box center [853, 177] width 100 height 17
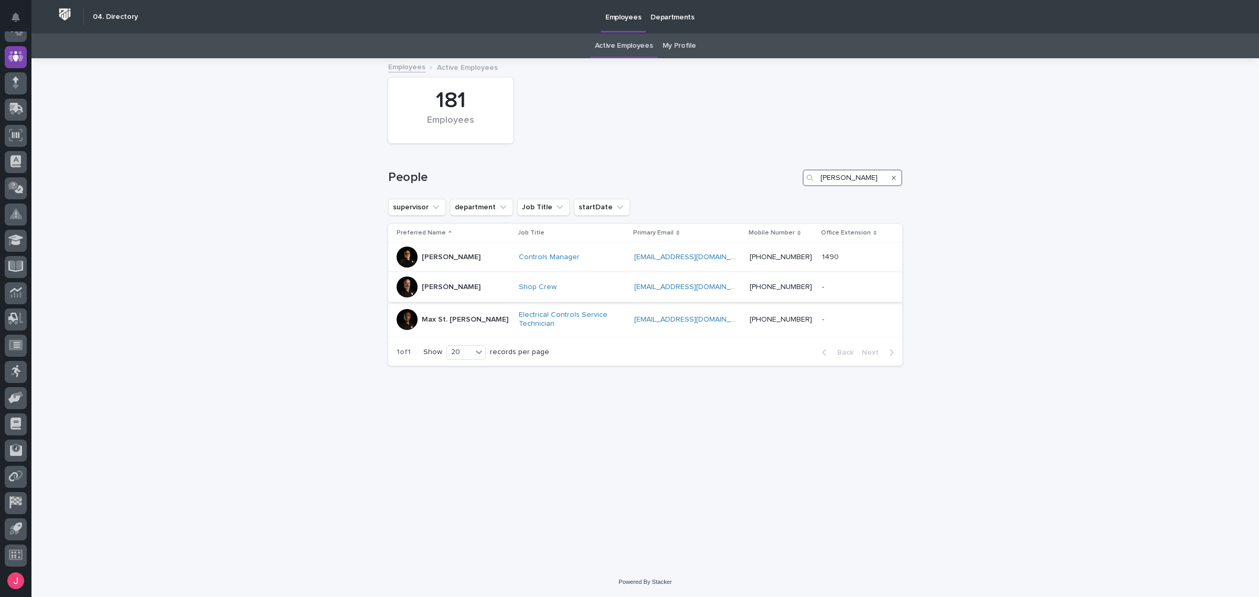
type input "charlie"
click at [580, 292] on div "Shop Crew" at bounding box center [572, 287] width 107 height 17
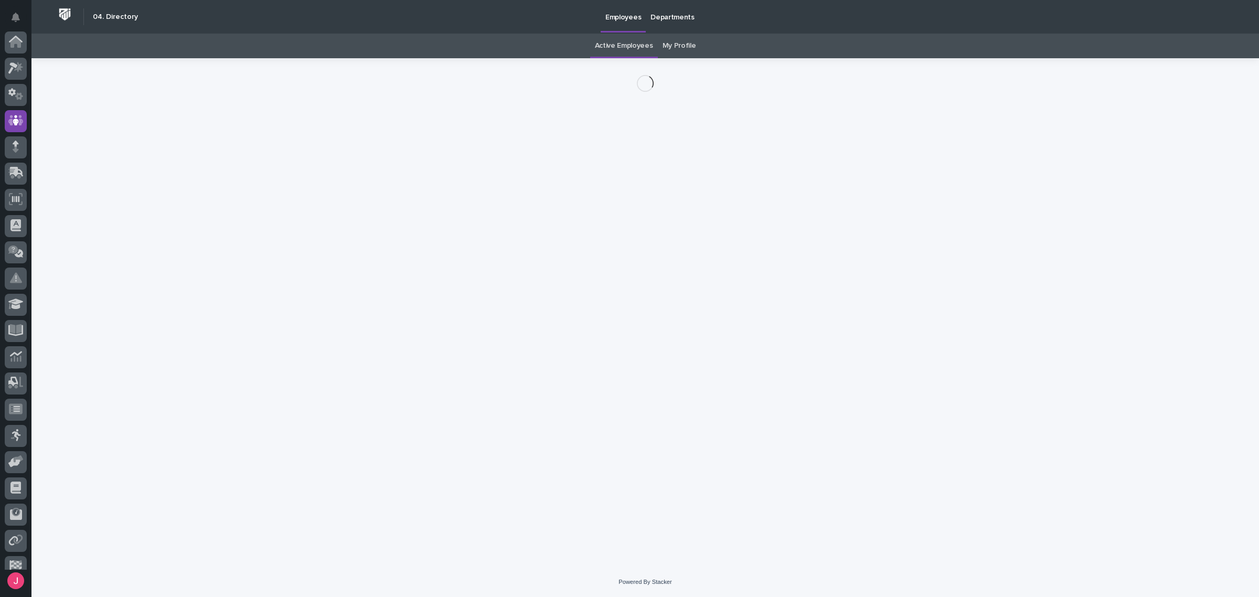
scroll to position [64, 0]
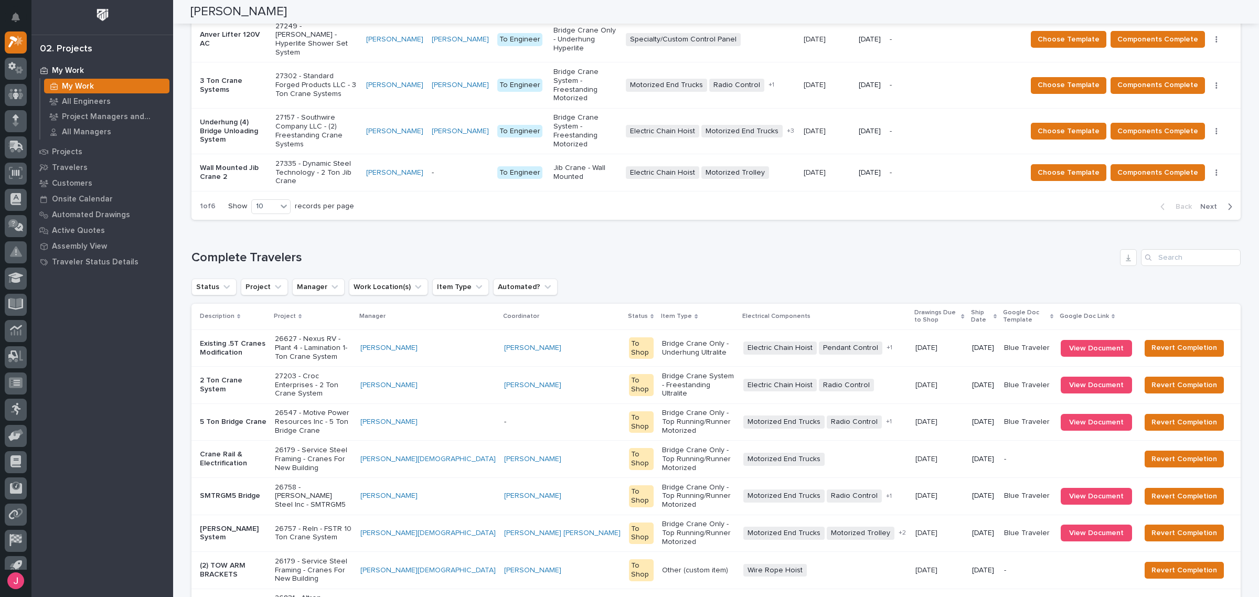
scroll to position [1043, 0]
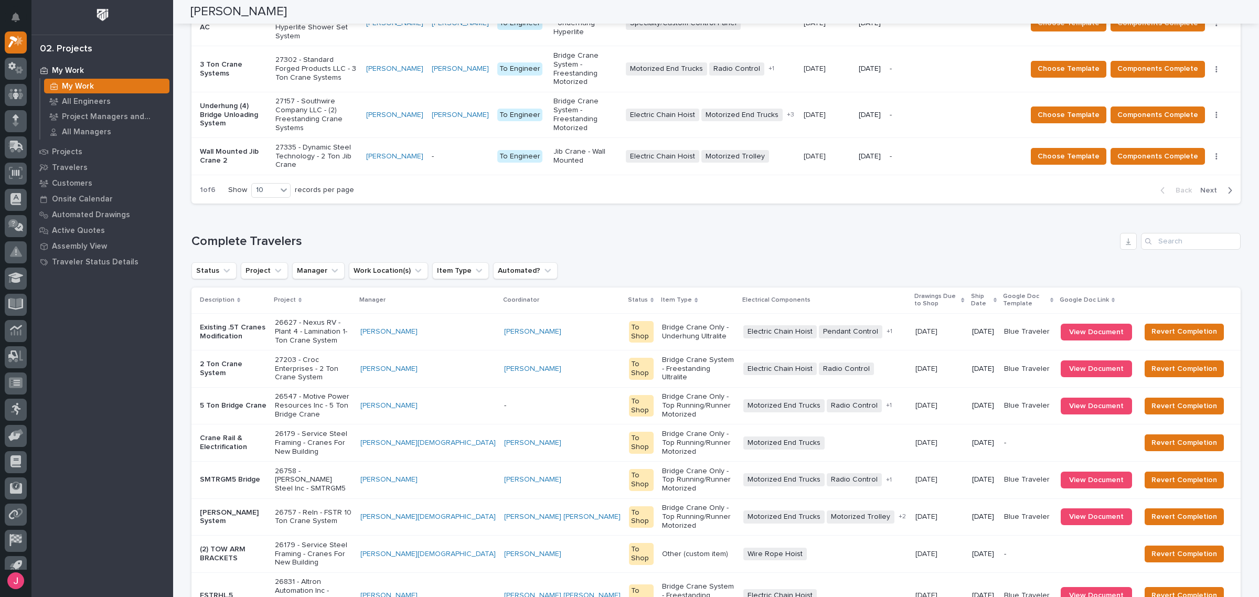
click at [1184, 212] on div "Loading... Saving… Complete Travelers Status Project Manager Work Location(s) I…" at bounding box center [716, 471] width 1049 height 518
click at [1184, 233] on input "Search" at bounding box center [1191, 241] width 100 height 17
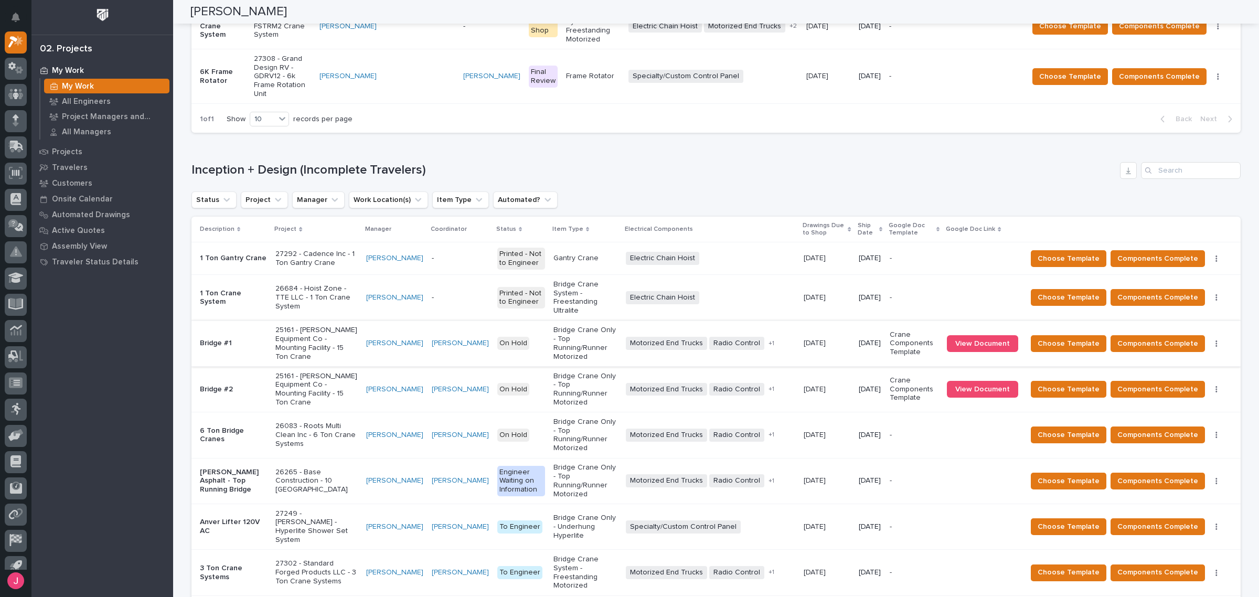
scroll to position [536, 0]
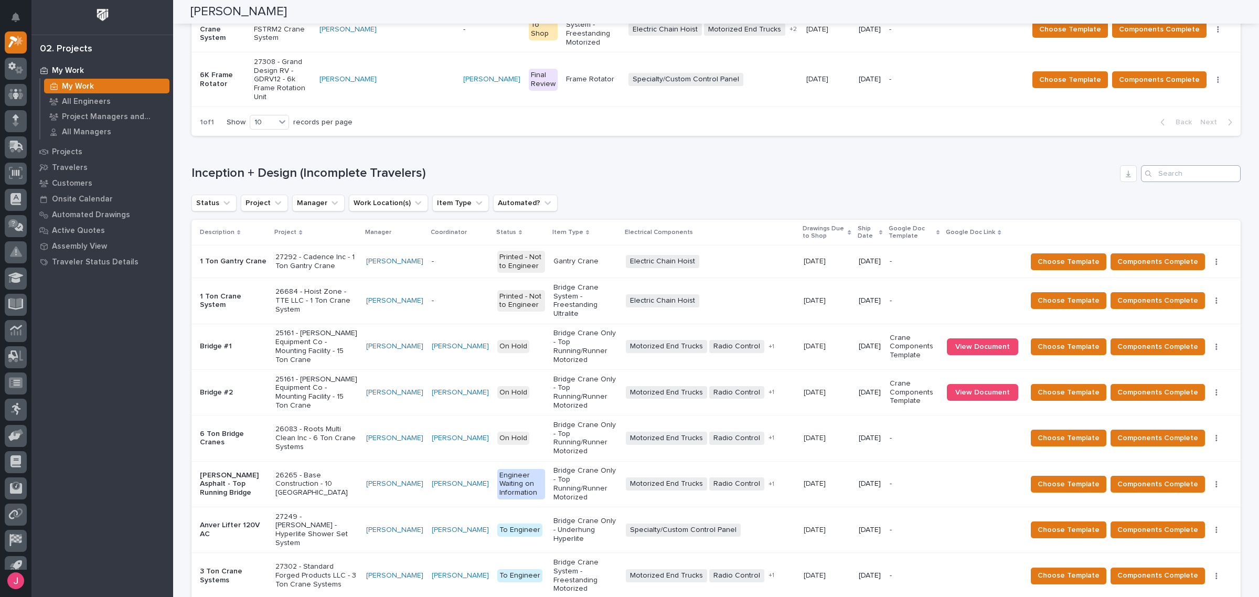
type input "gantry"
click at [1171, 165] on input "Search" at bounding box center [1191, 173] width 100 height 17
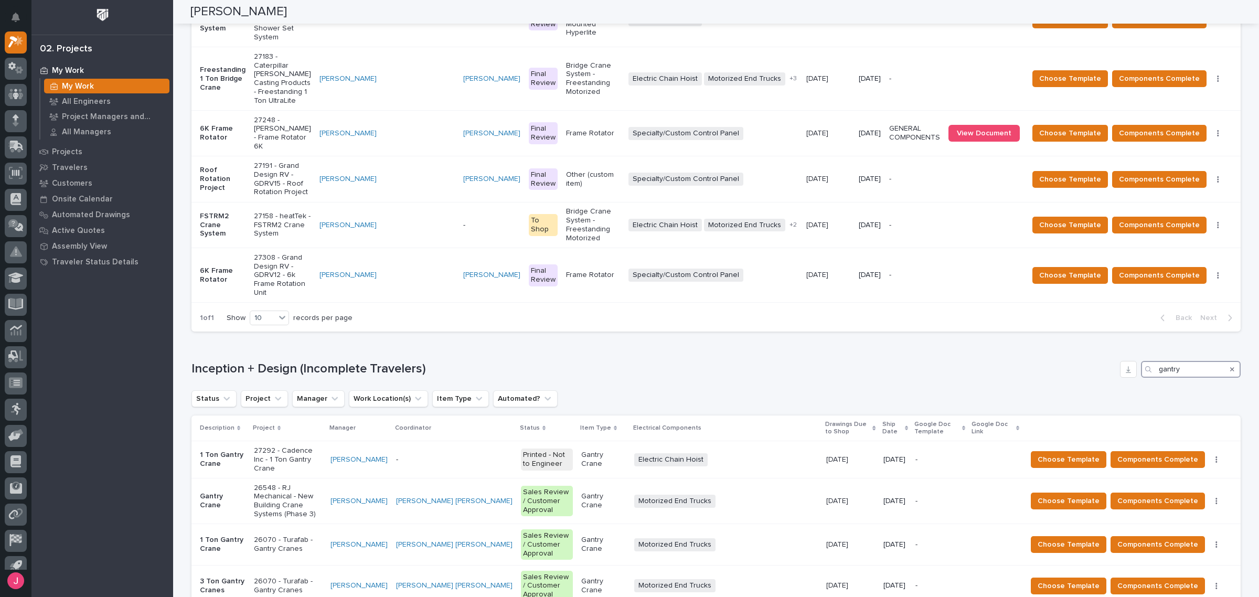
scroll to position [397, 0]
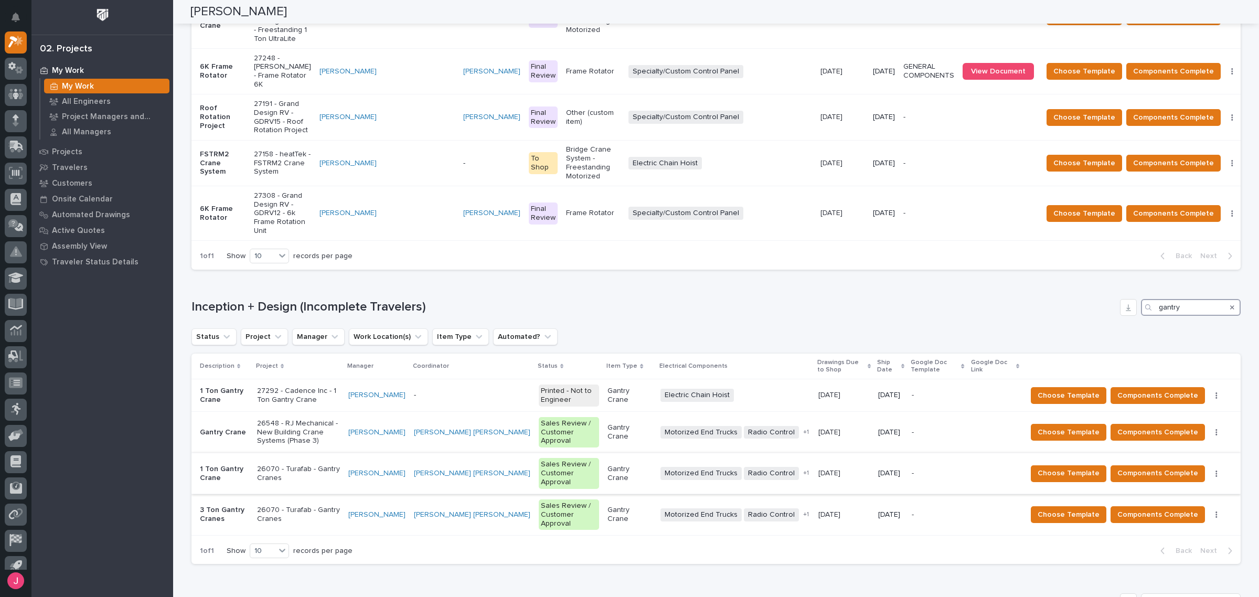
type input "gantry"
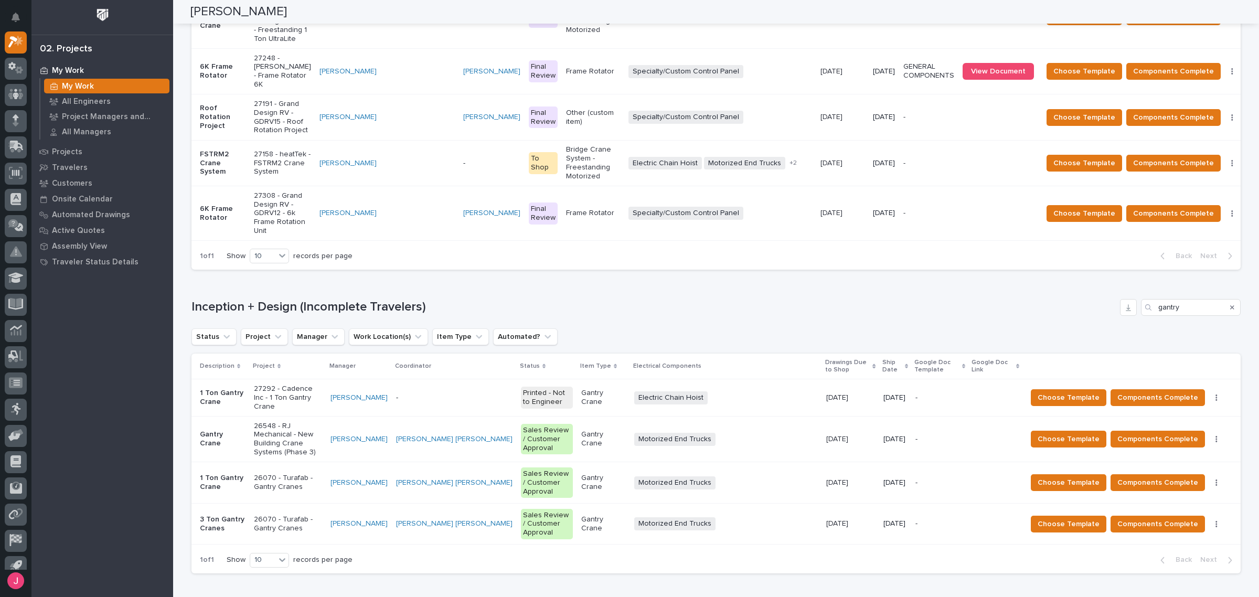
scroll to position [402, 0]
click at [323, 474] on p "26070 - Turafab - Gantry Cranes" at bounding box center [288, 483] width 69 height 18
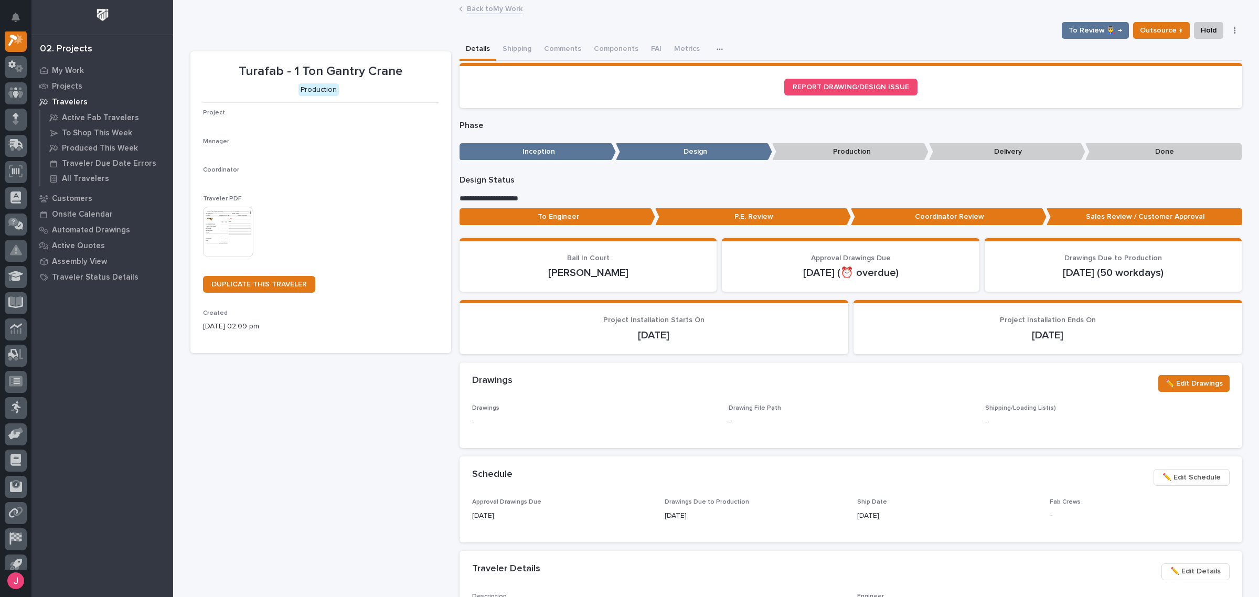
scroll to position [26, 0]
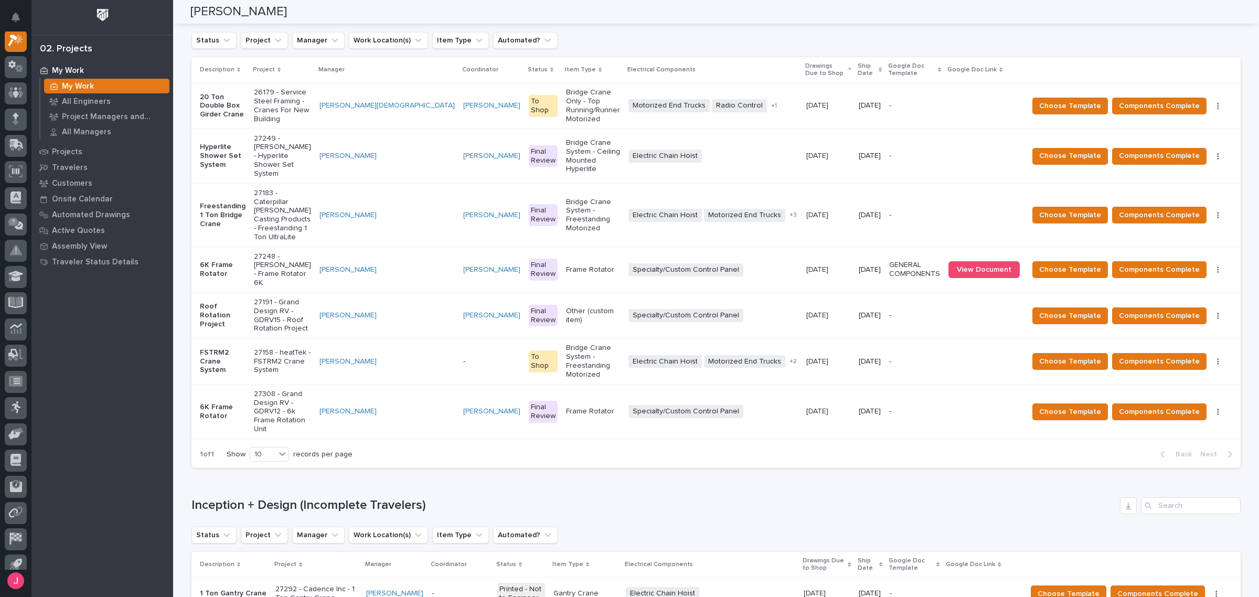
scroll to position [129, 0]
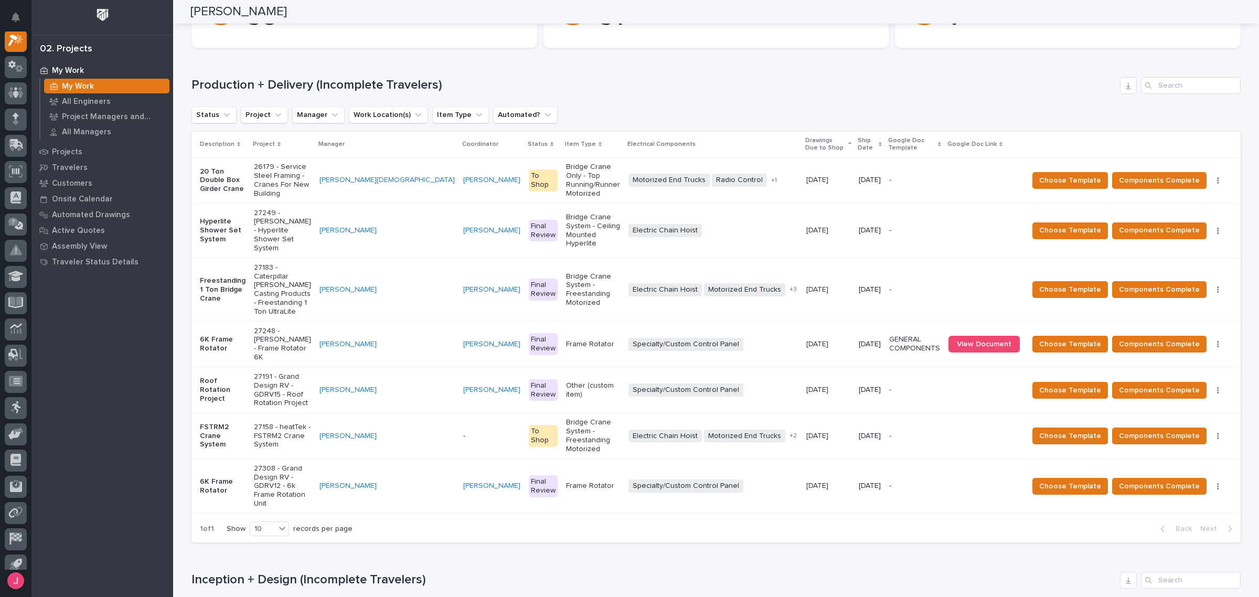
click at [556, 74] on div "Loading... Saving… Production + Delivery (Incomplete Travelers) Status Project …" at bounding box center [716, 303] width 1049 height 495
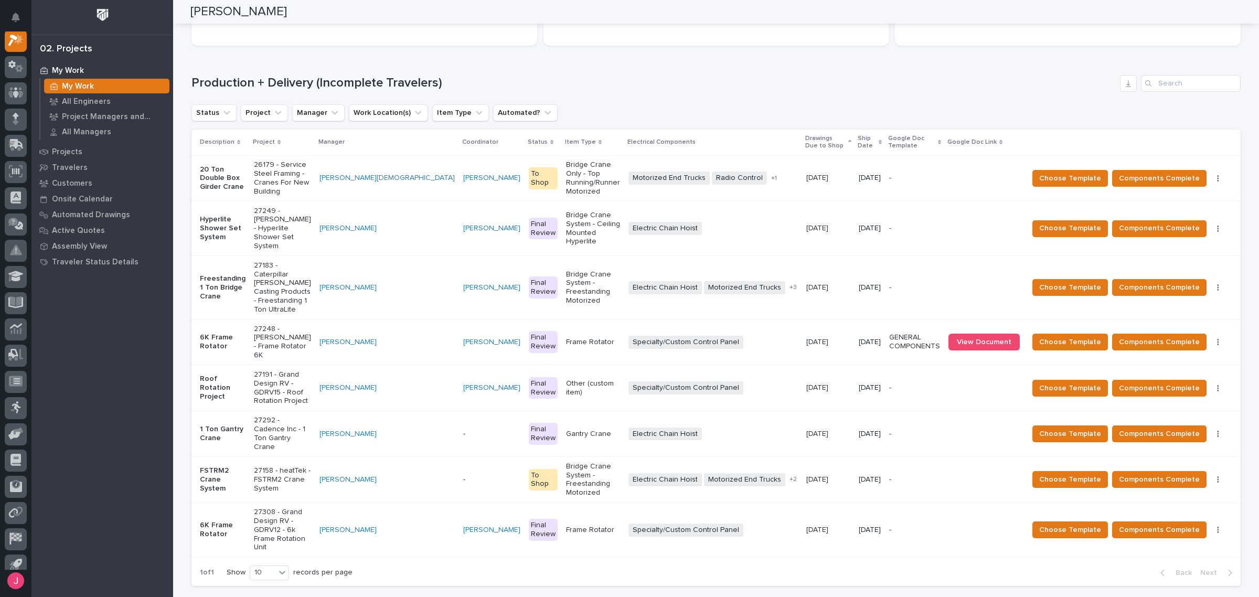
scroll to position [0, 0]
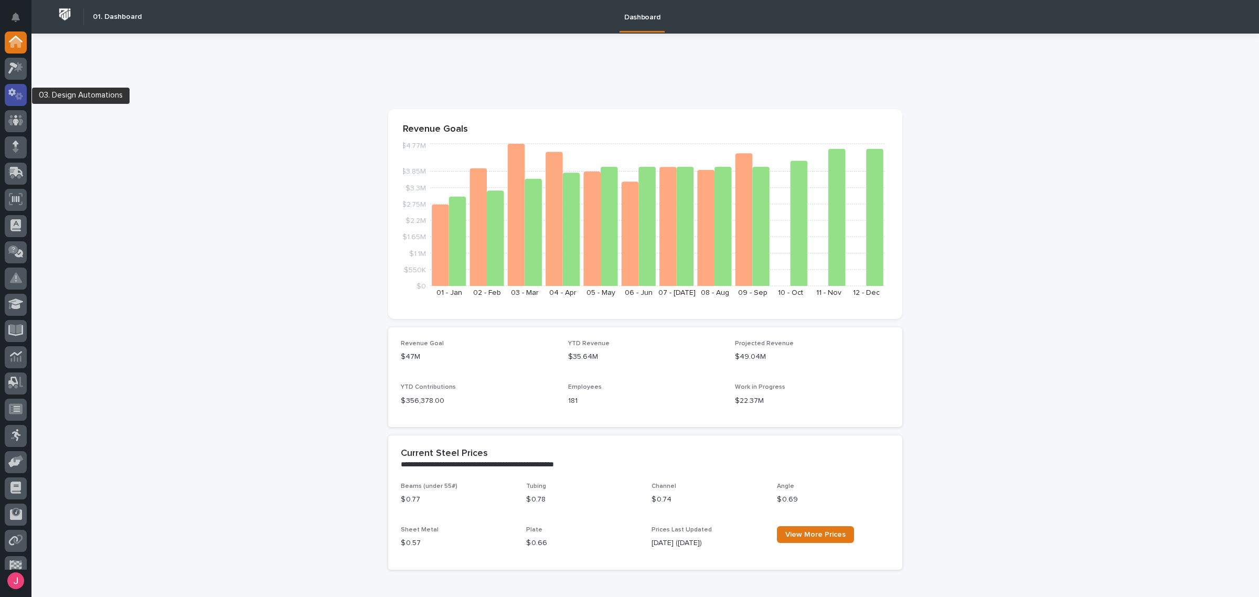
click at [18, 103] on div at bounding box center [16, 95] width 22 height 22
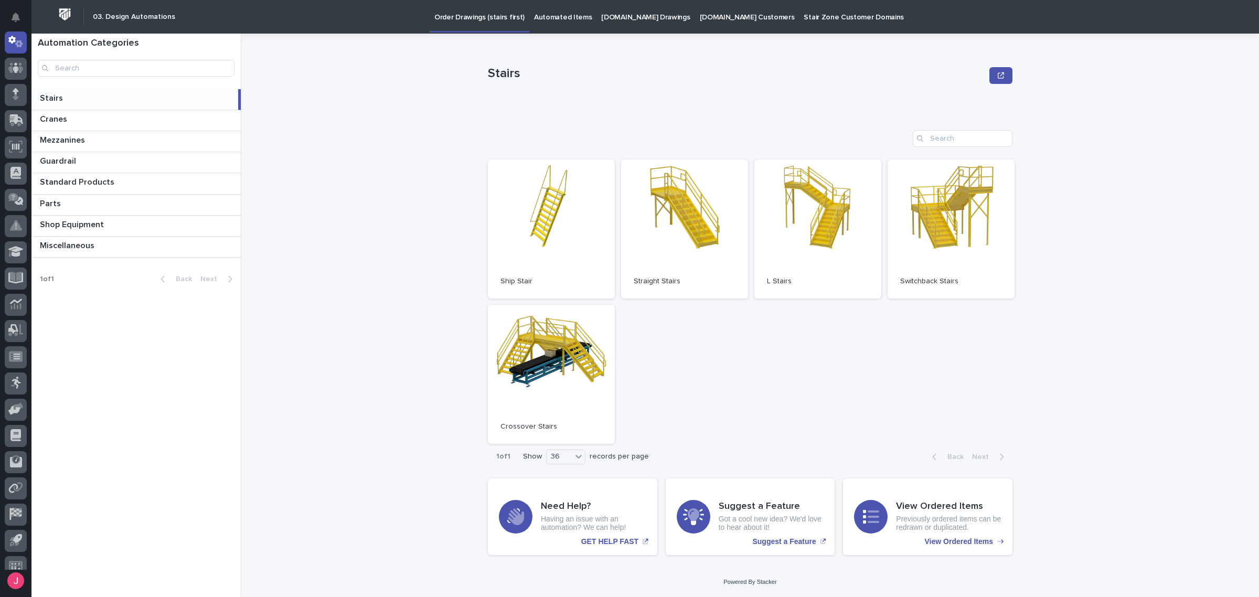
click at [541, 31] on link "Automated Items" at bounding box center [562, 16] width 67 height 33
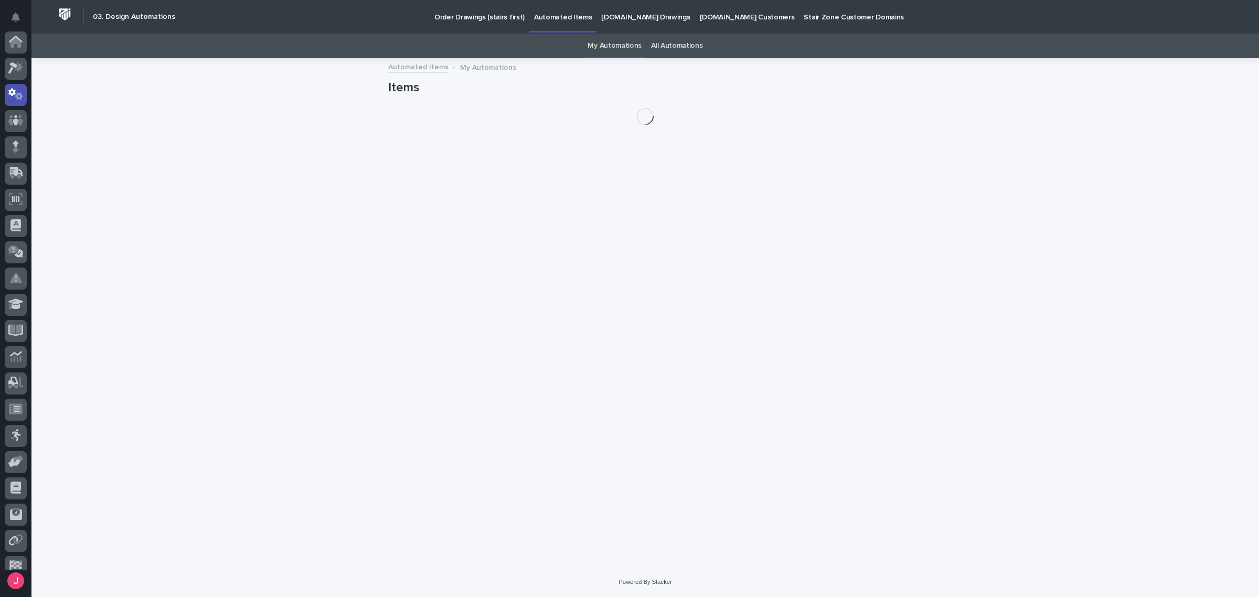
scroll to position [52, 0]
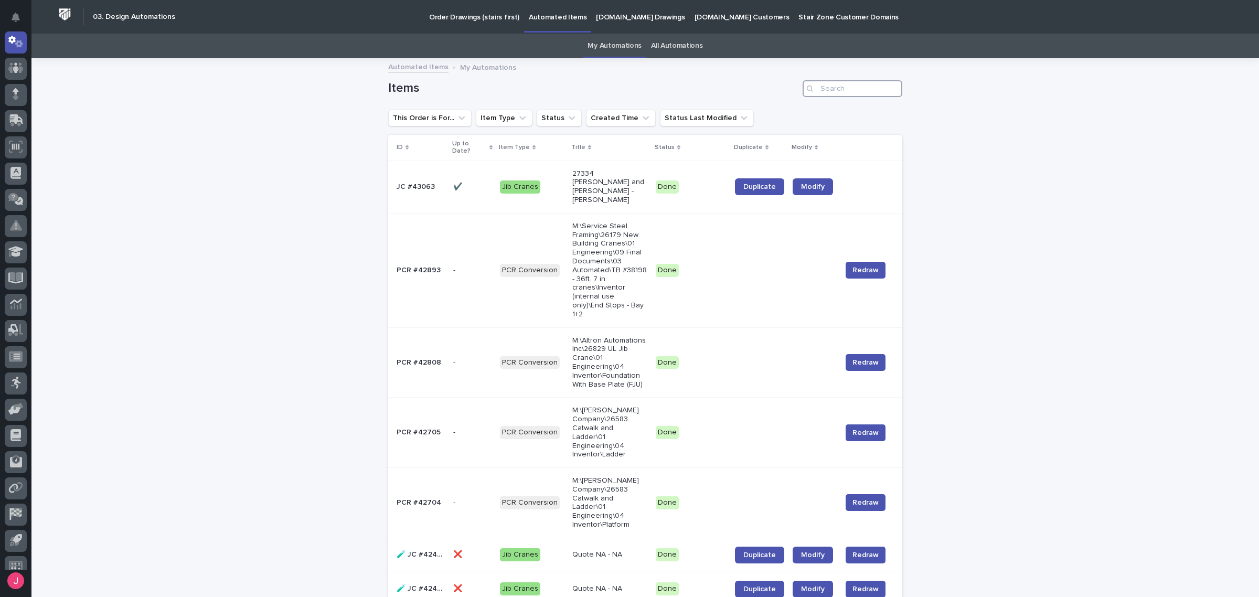
click at [843, 90] on input "Search" at bounding box center [853, 88] width 100 height 17
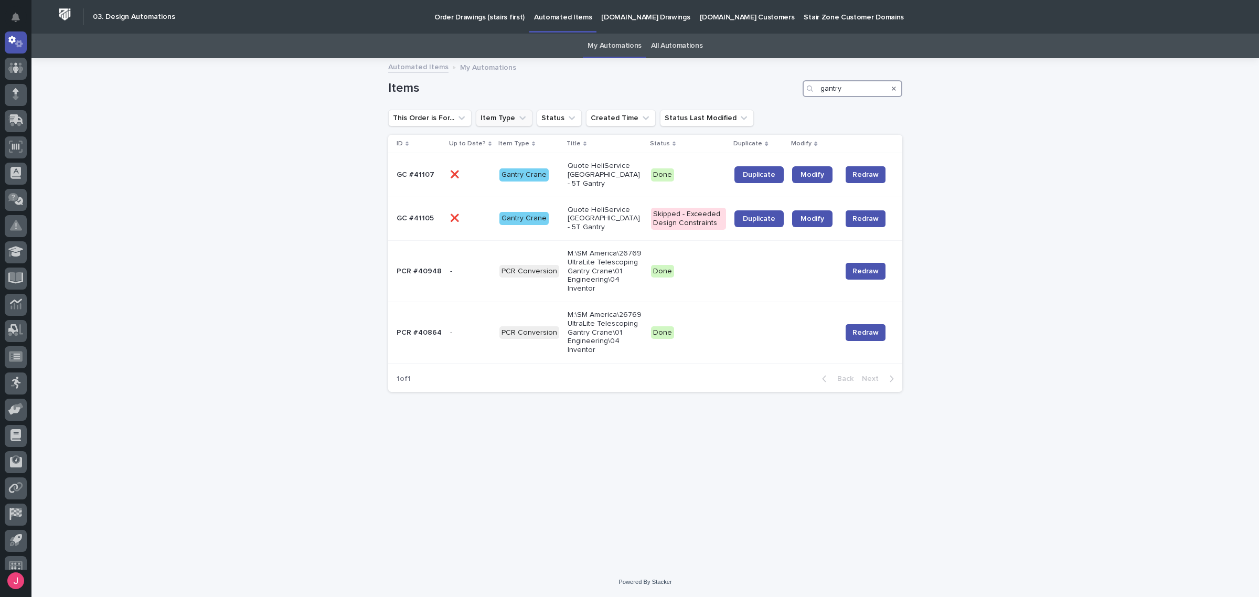
type input "gantry"
click at [517, 115] on icon "Item Type" at bounding box center [522, 118] width 10 height 10
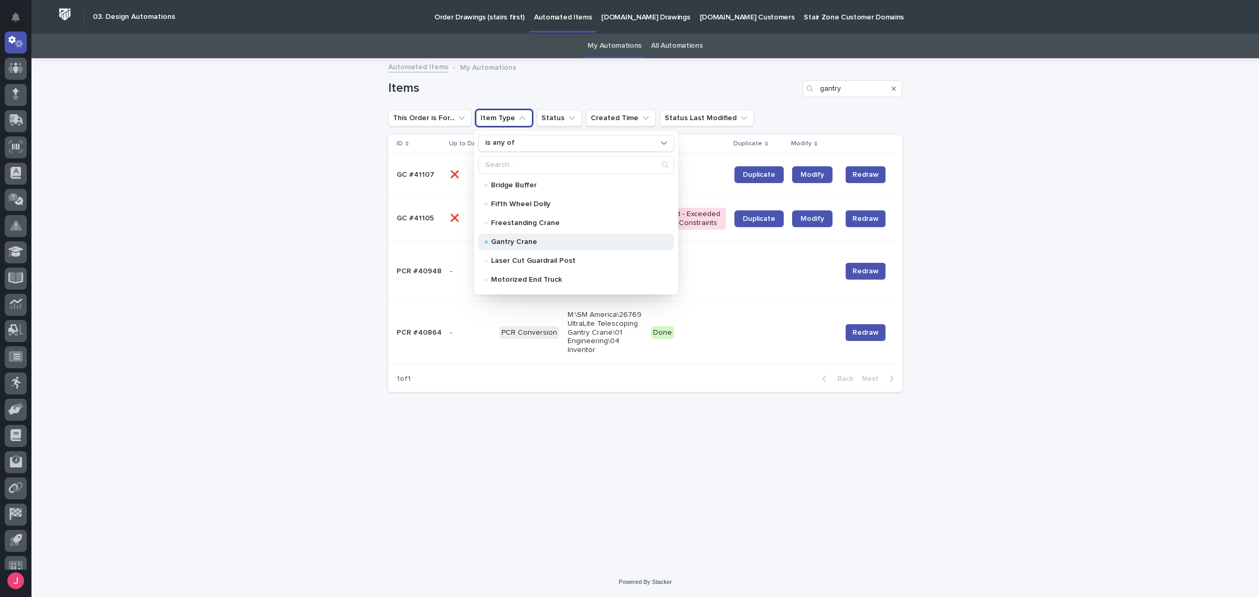
click at [542, 247] on div "Gantry Crane" at bounding box center [577, 242] width 196 height 17
drag, startPoint x: 893, startPoint y: 88, endPoint x: 842, endPoint y: 113, distance: 57.0
click at [894, 88] on icon "Search" at bounding box center [894, 89] width 4 height 6
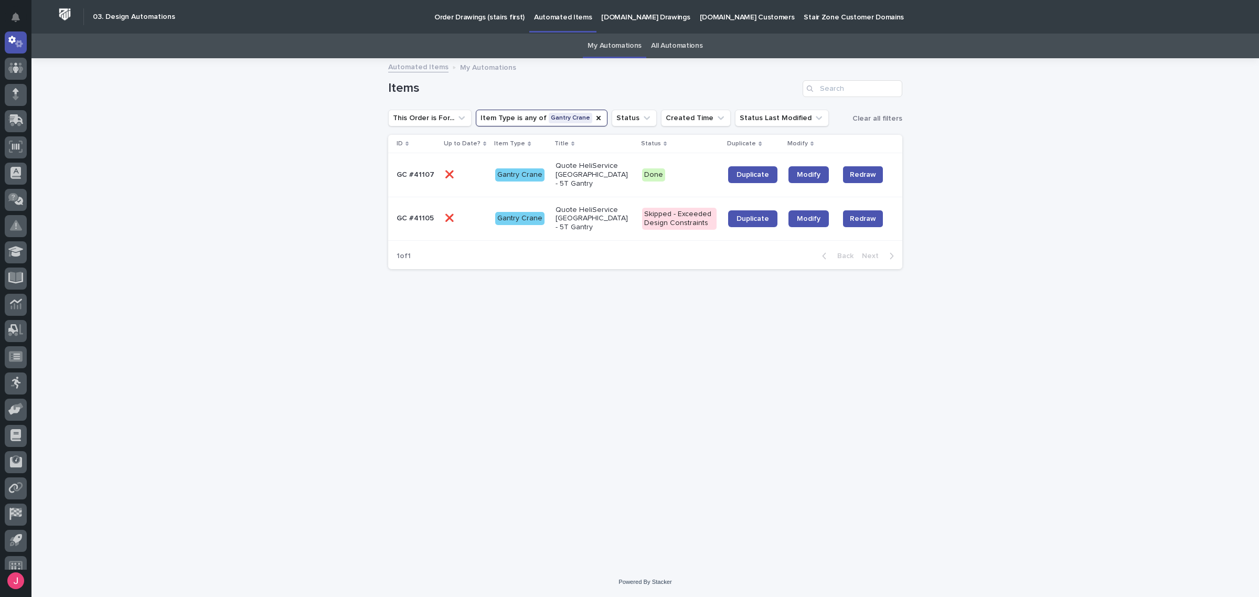
click at [561, 179] on p "Quote HeliService USA - 5T Gantry" at bounding box center [593, 175] width 75 height 26
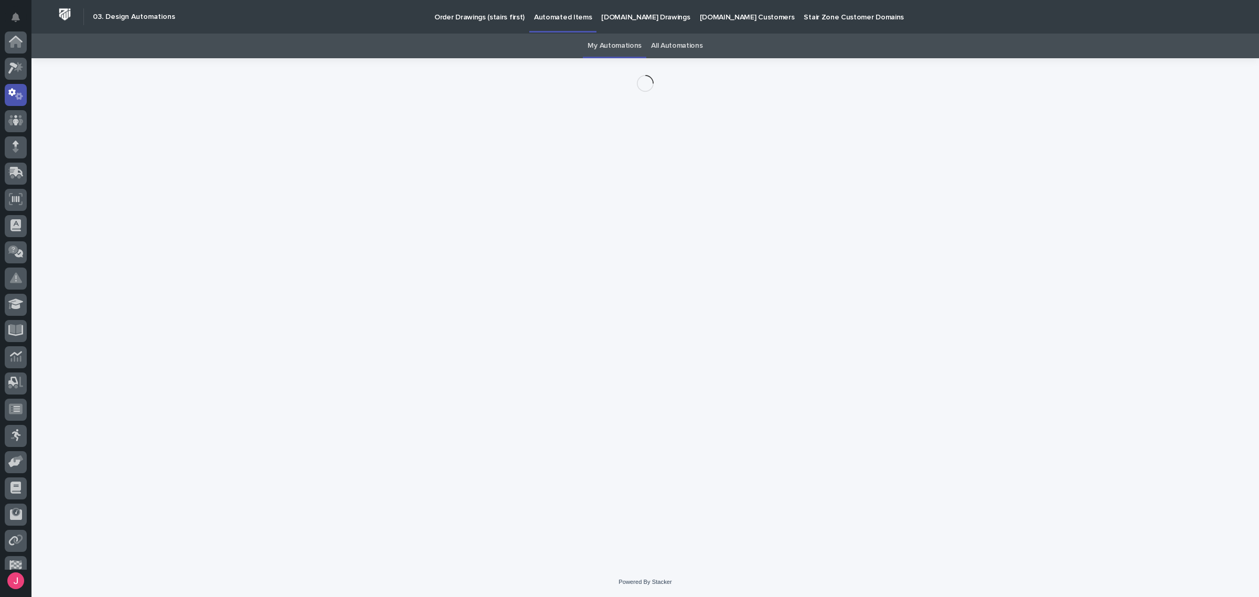
scroll to position [52, 0]
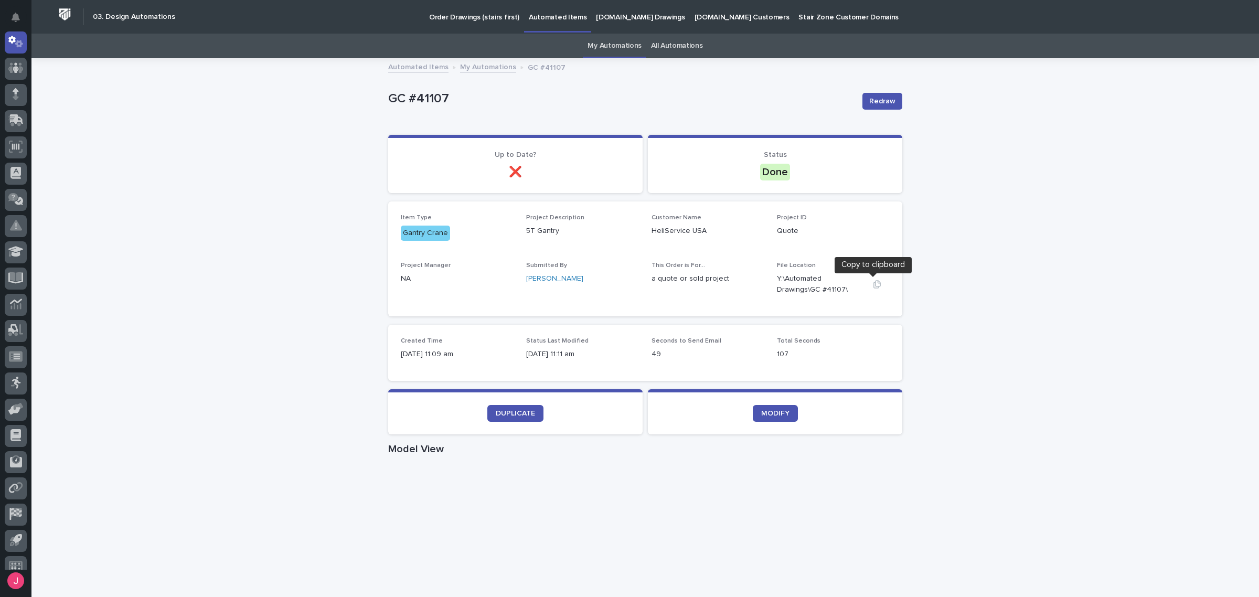
click at [873, 286] on icon "button" at bounding box center [877, 284] width 8 height 8
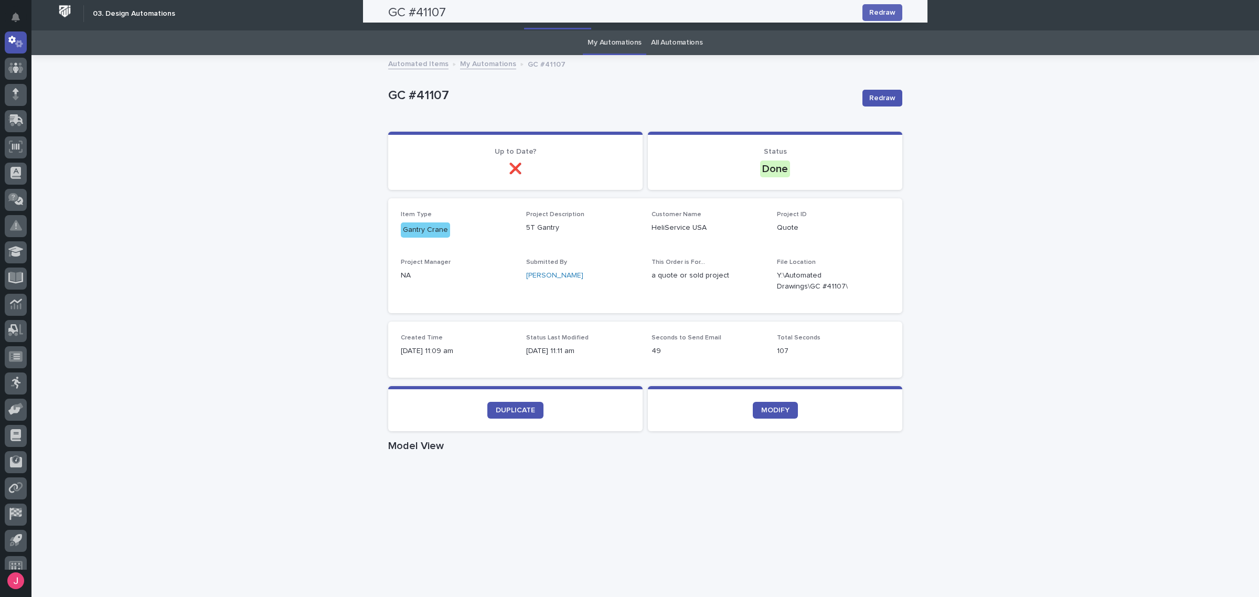
scroll to position [0, 0]
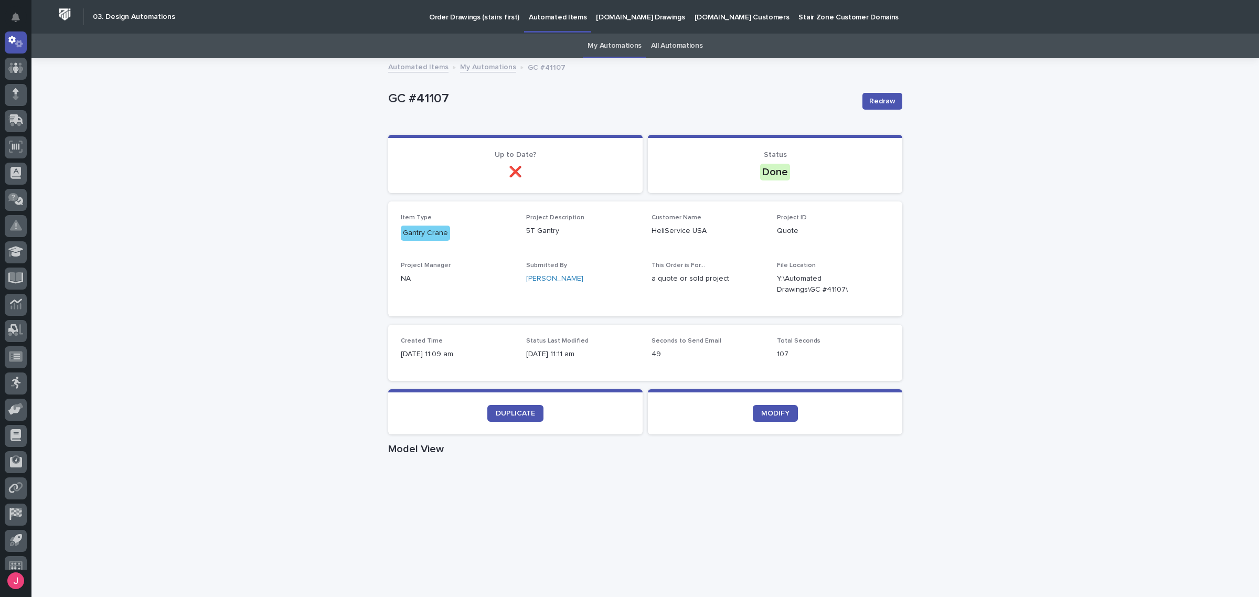
click at [549, 20] on p "Automated Items" at bounding box center [558, 11] width 58 height 22
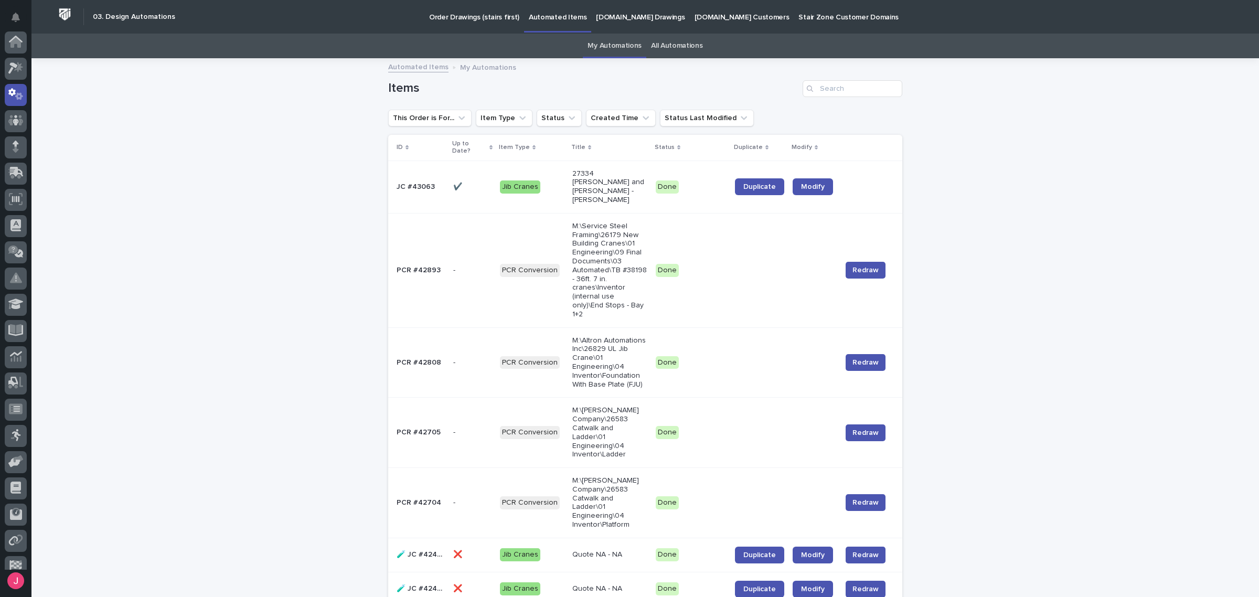
scroll to position [52, 0]
click at [675, 46] on link "All Automations" at bounding box center [676, 46] width 51 height 25
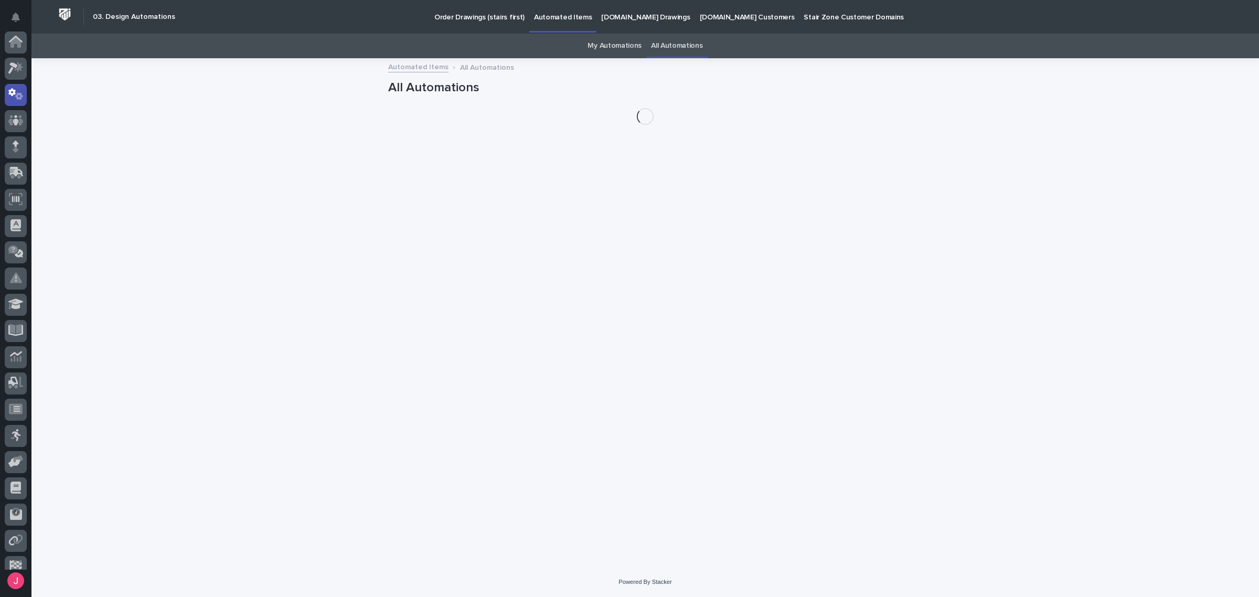
scroll to position [52, 0]
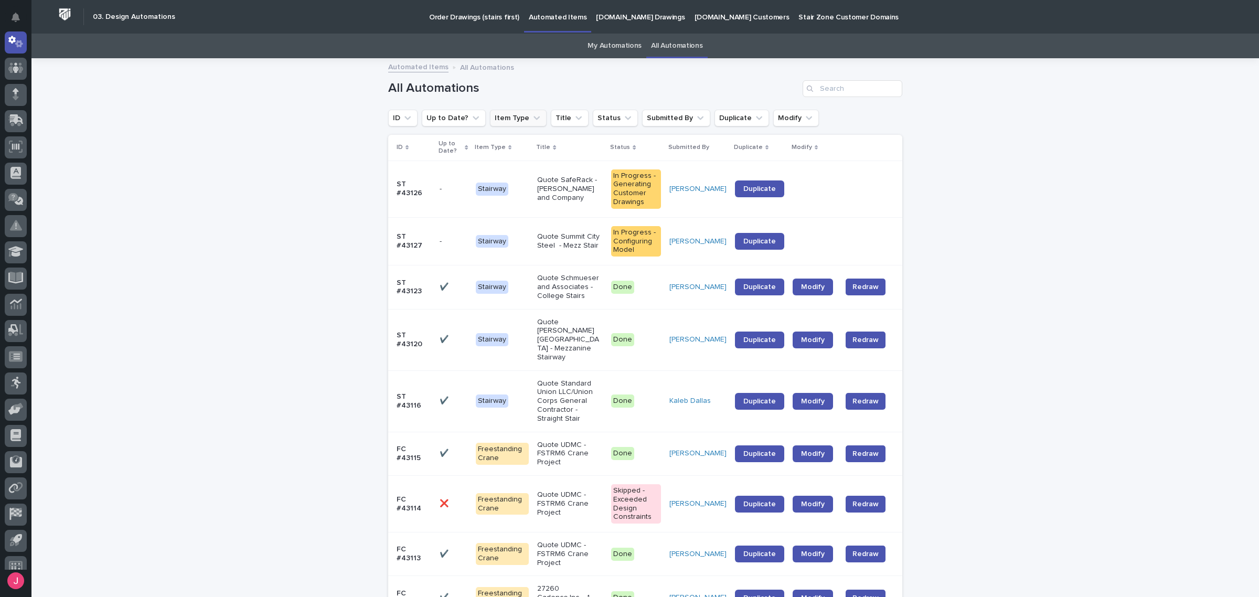
click at [514, 117] on button "Item Type" at bounding box center [518, 118] width 57 height 17
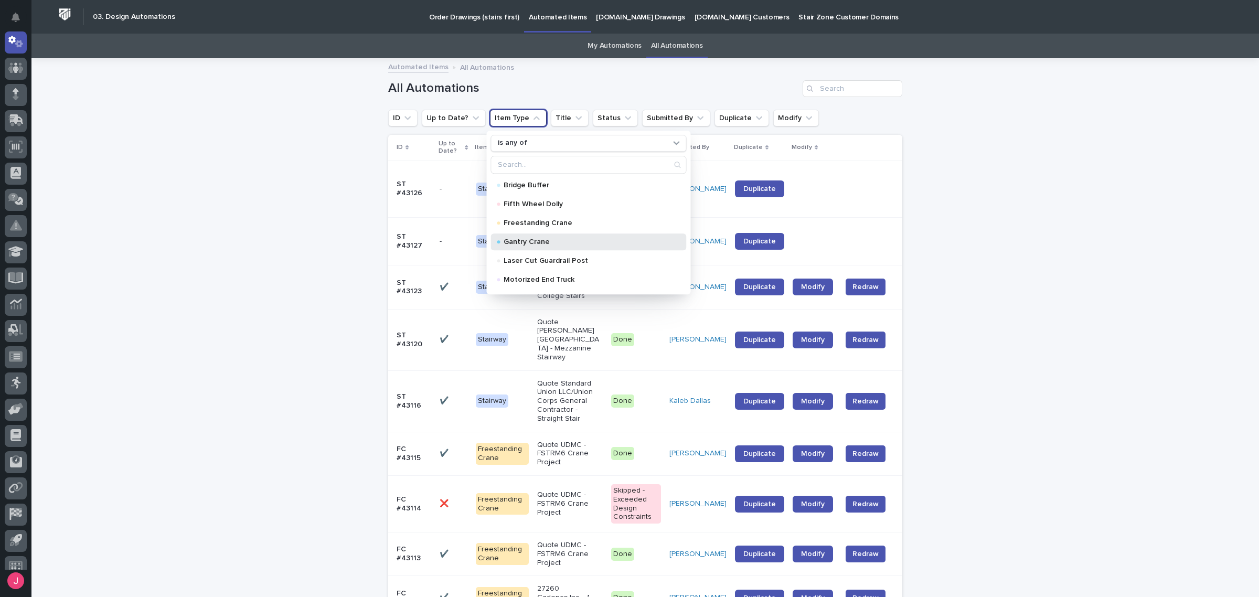
click at [540, 240] on p "Gantry Crane" at bounding box center [587, 241] width 166 height 7
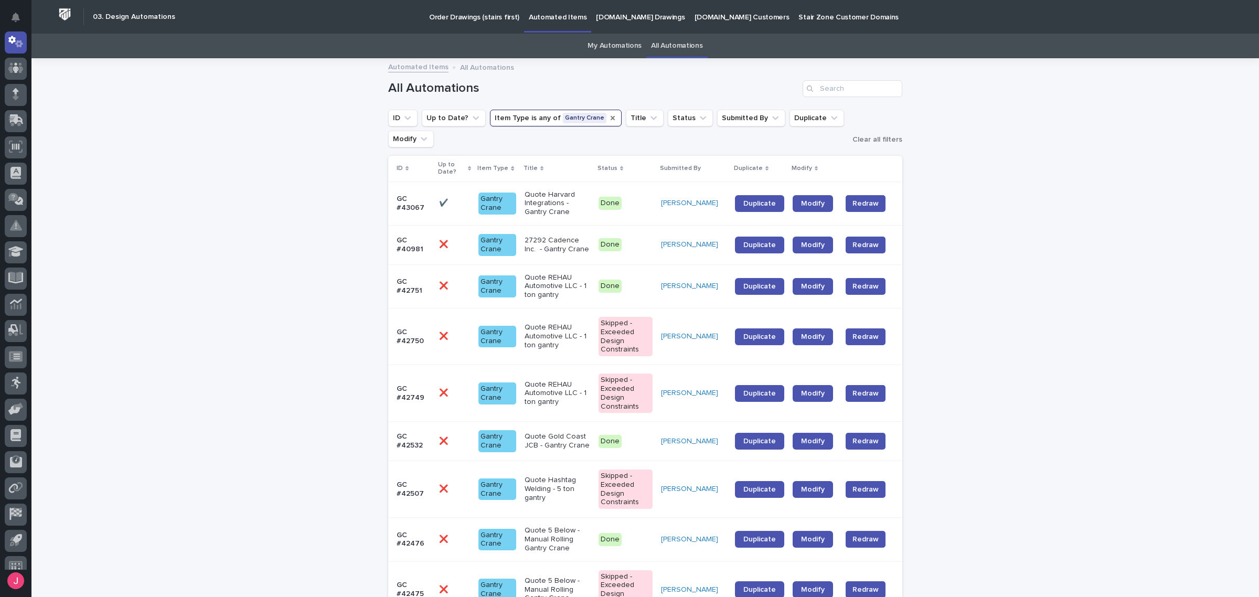
click at [609, 116] on icon "Item Type" at bounding box center [613, 118] width 8 height 8
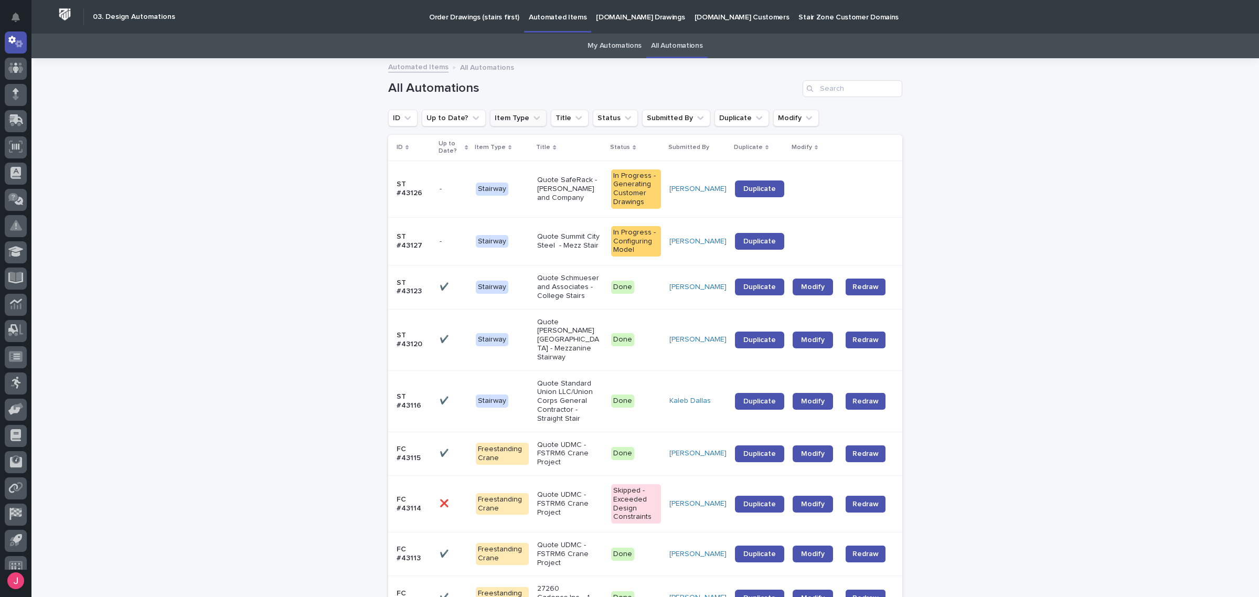
click at [499, 114] on button "Item Type" at bounding box center [518, 118] width 57 height 17
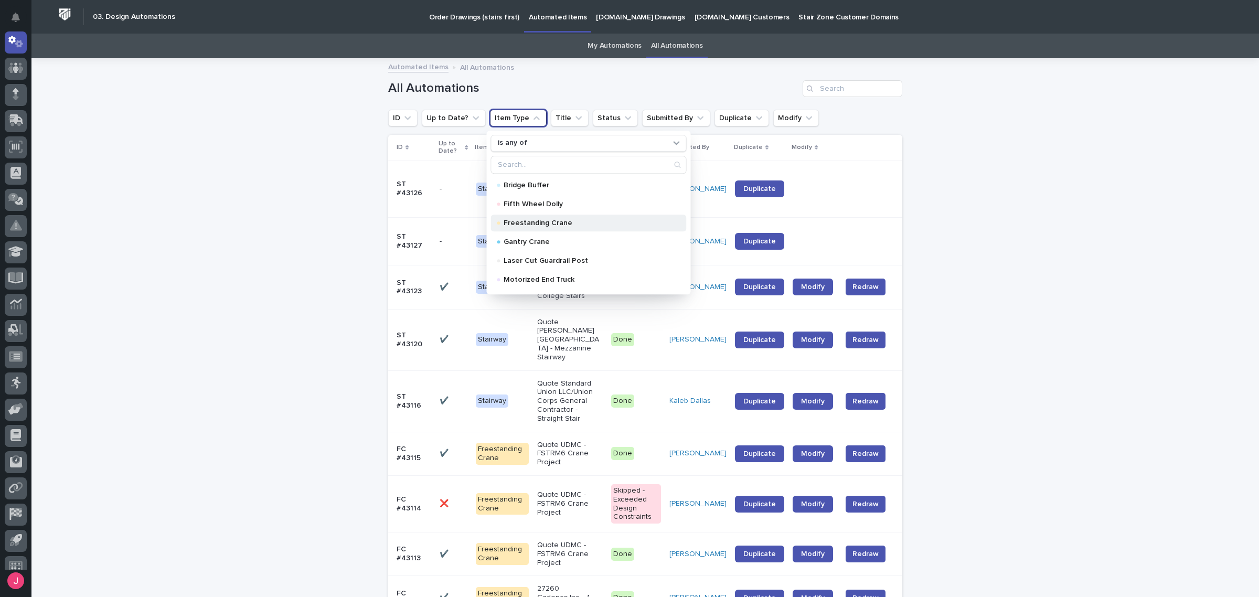
click at [554, 218] on div "Freestanding Crane" at bounding box center [589, 223] width 196 height 17
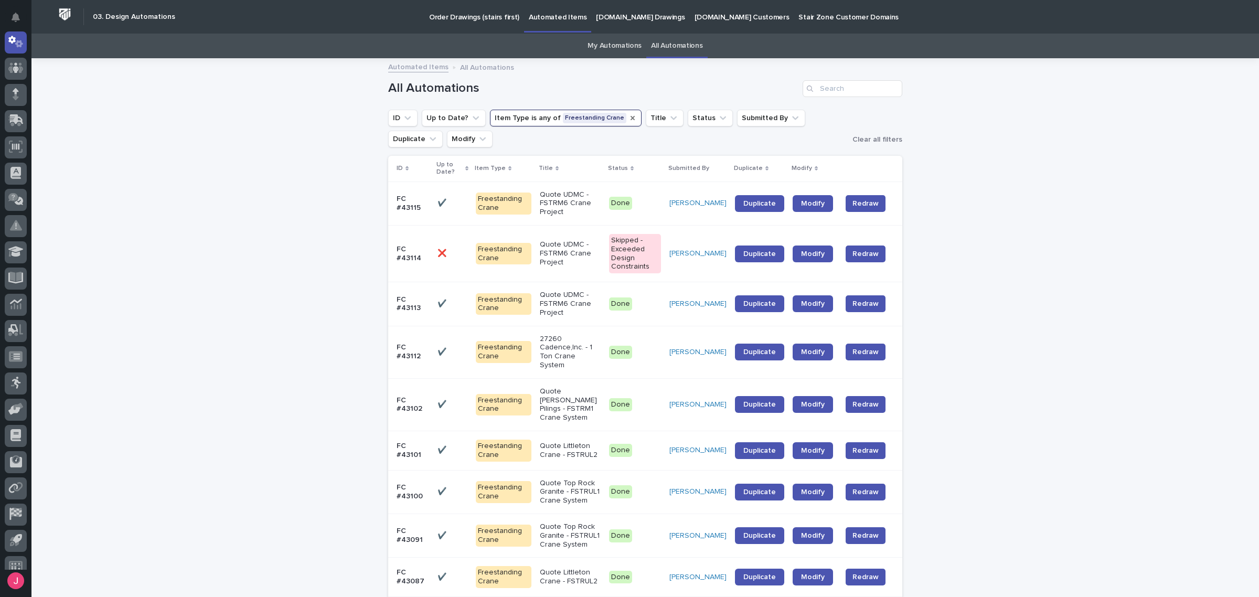
click at [586, 312] on p "Quote UDMC - FSTRM6 Crane Project" at bounding box center [570, 304] width 61 height 26
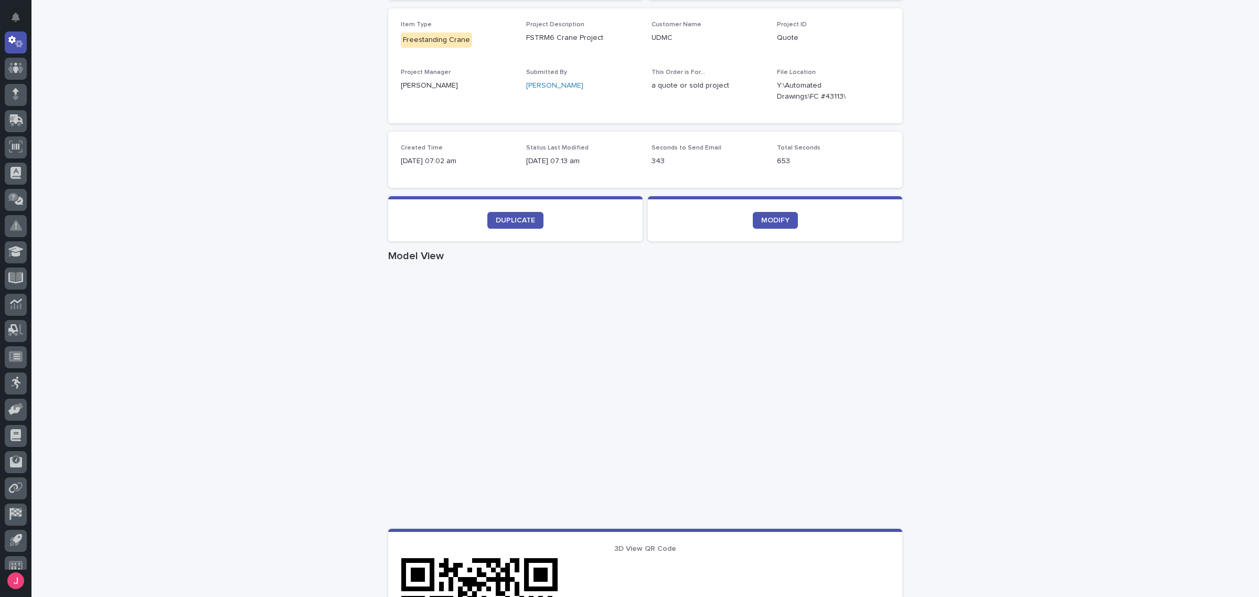
scroll to position [197, 0]
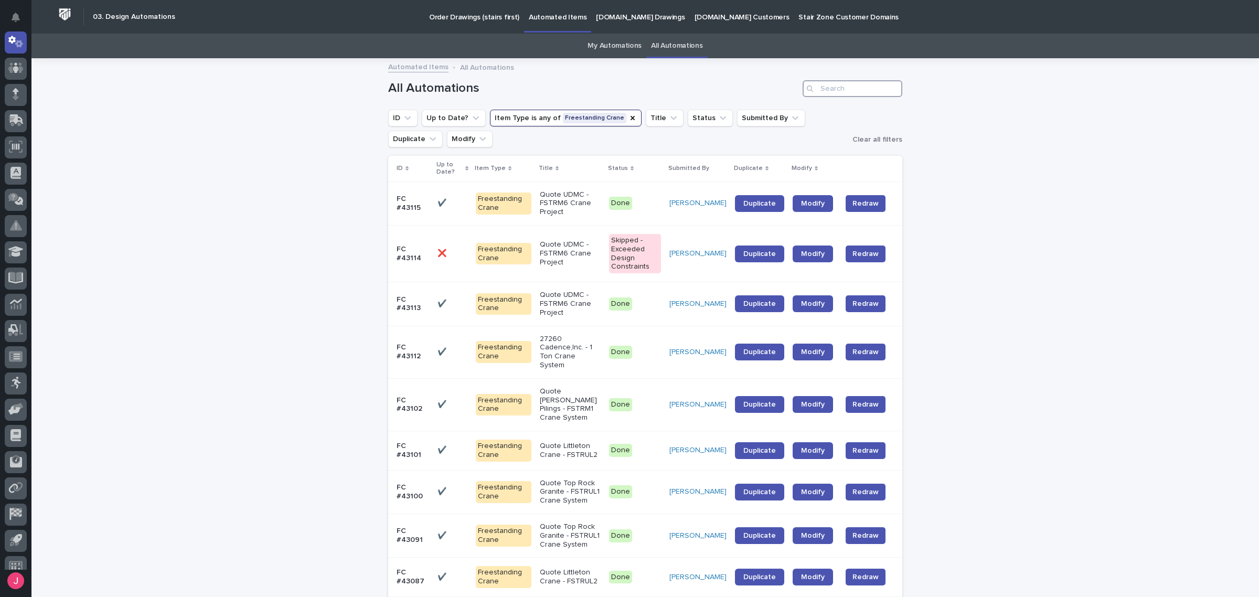
click at [874, 80] on input "Search" at bounding box center [853, 88] width 100 height 17
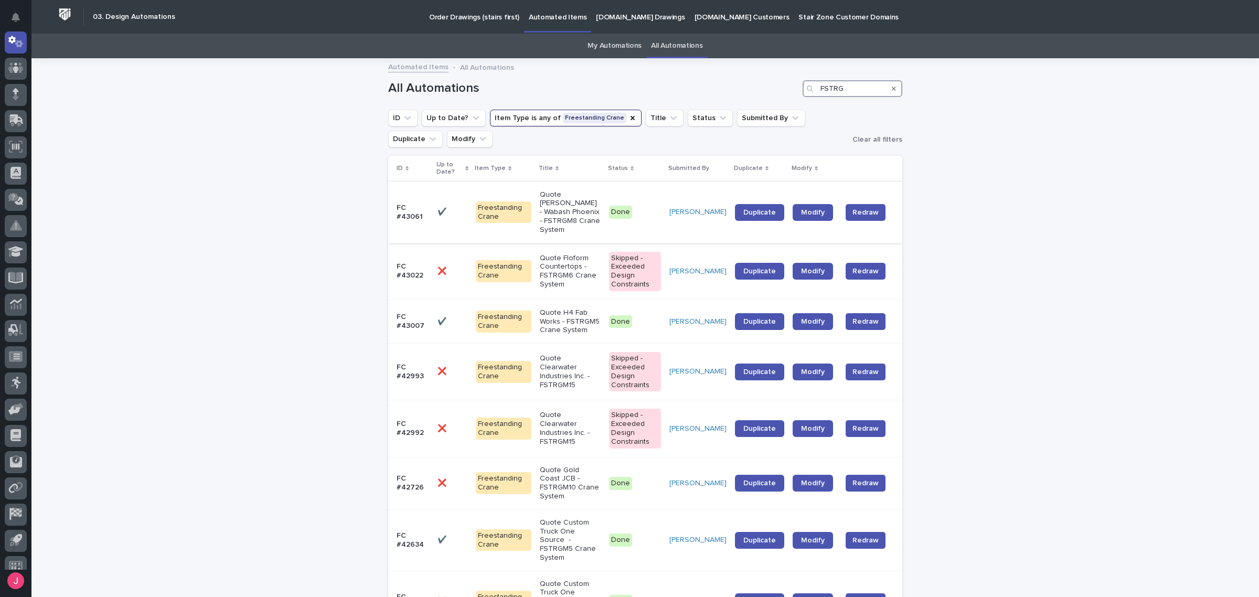
type input "FSTRG"
click at [575, 213] on p "Quote Deshazo - Wabash Phoenix - FSTRGM8 Crane System" at bounding box center [570, 212] width 61 height 44
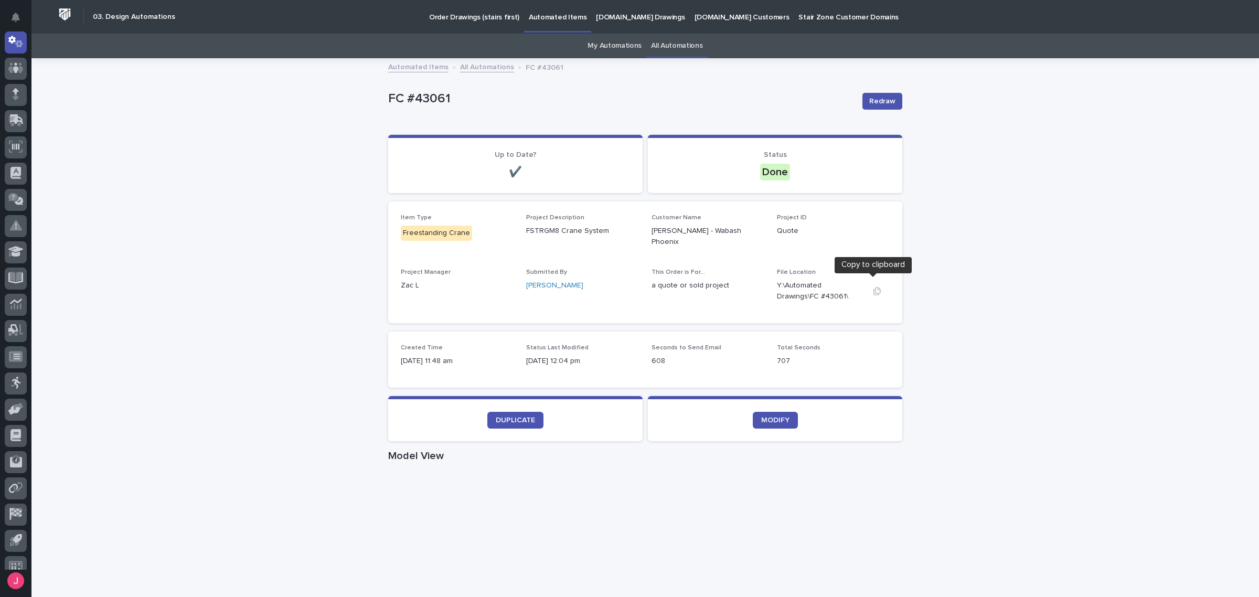
click at [874, 287] on icon "button" at bounding box center [877, 291] width 7 height 8
drag, startPoint x: 1015, startPoint y: 147, endPoint x: 963, endPoint y: 145, distance: 52.0
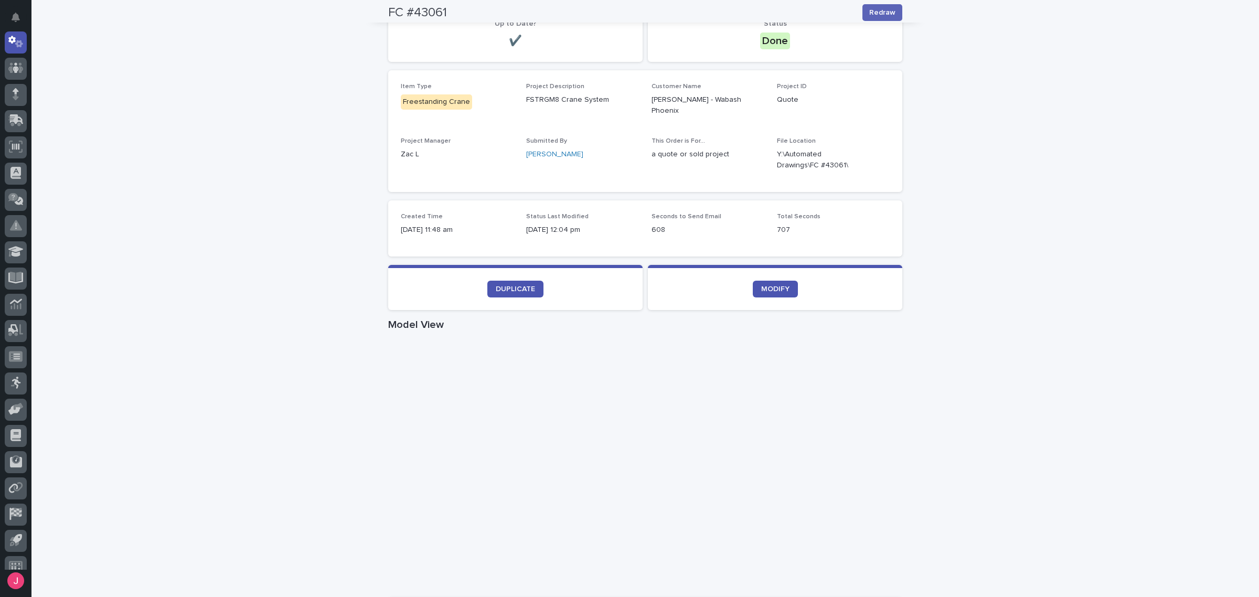
scroll to position [5, 0]
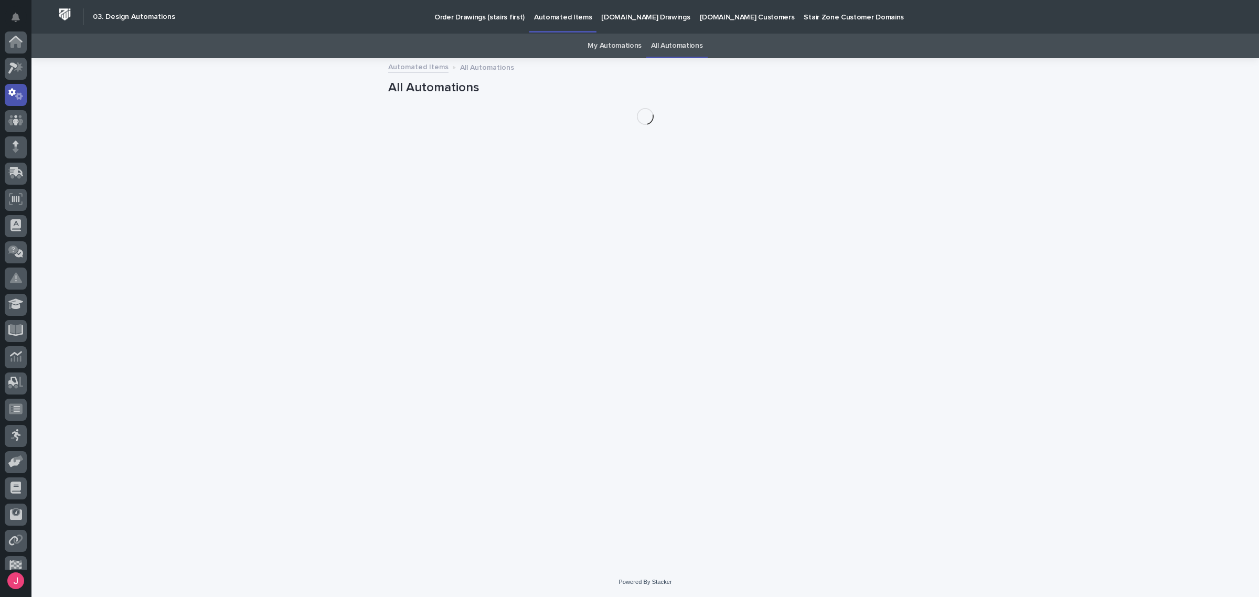
scroll to position [52, 0]
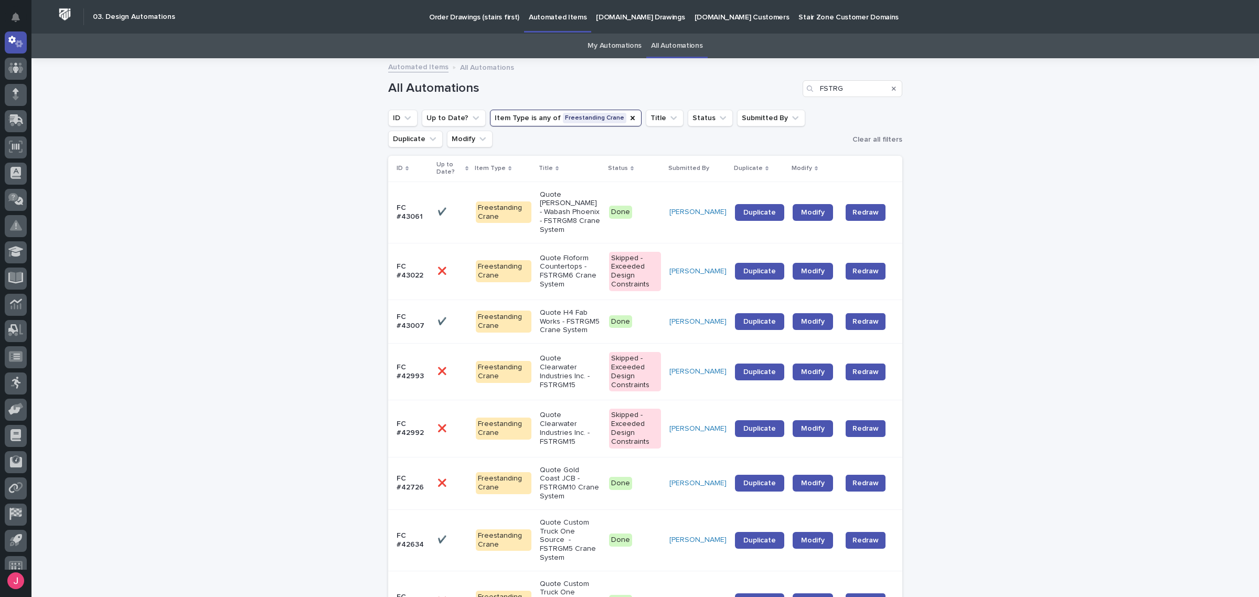
click at [549, 310] on p "Quote H4 Fab Works - FSTRGM5 Crane System" at bounding box center [570, 322] width 61 height 26
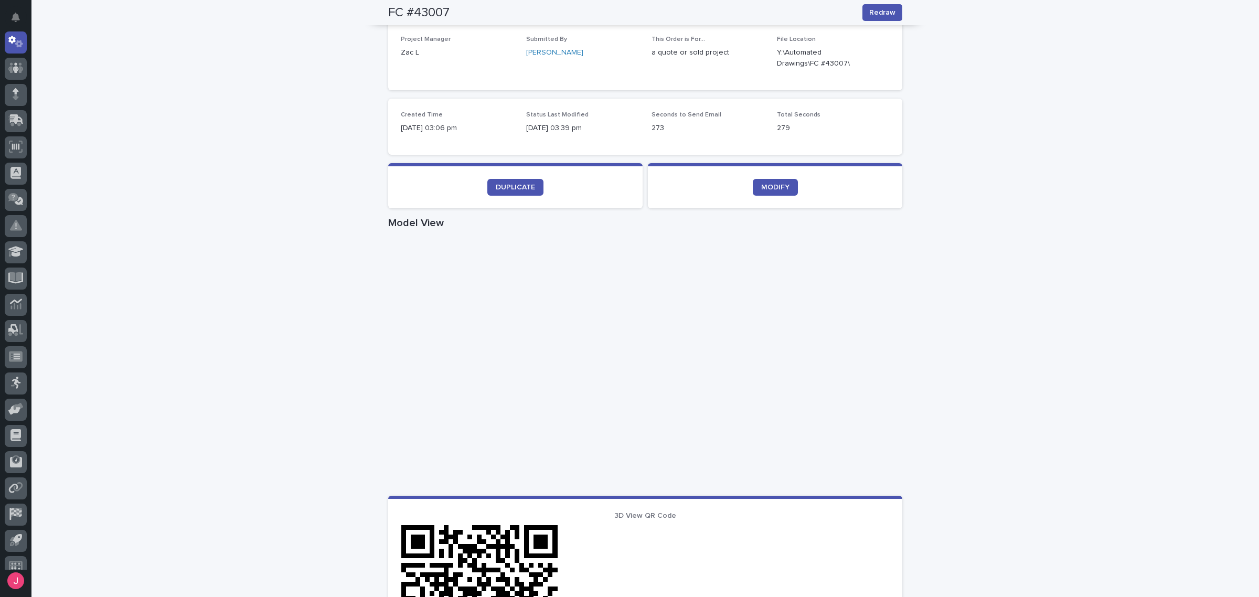
scroll to position [197, 0]
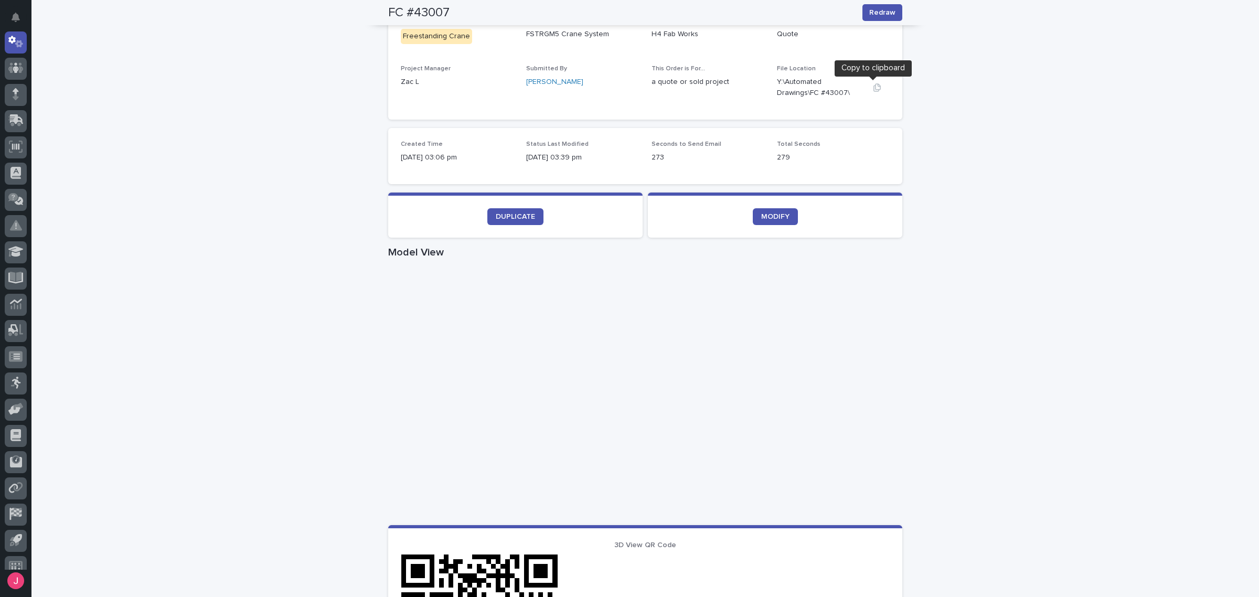
click at [874, 84] on icon "button" at bounding box center [877, 87] width 7 height 8
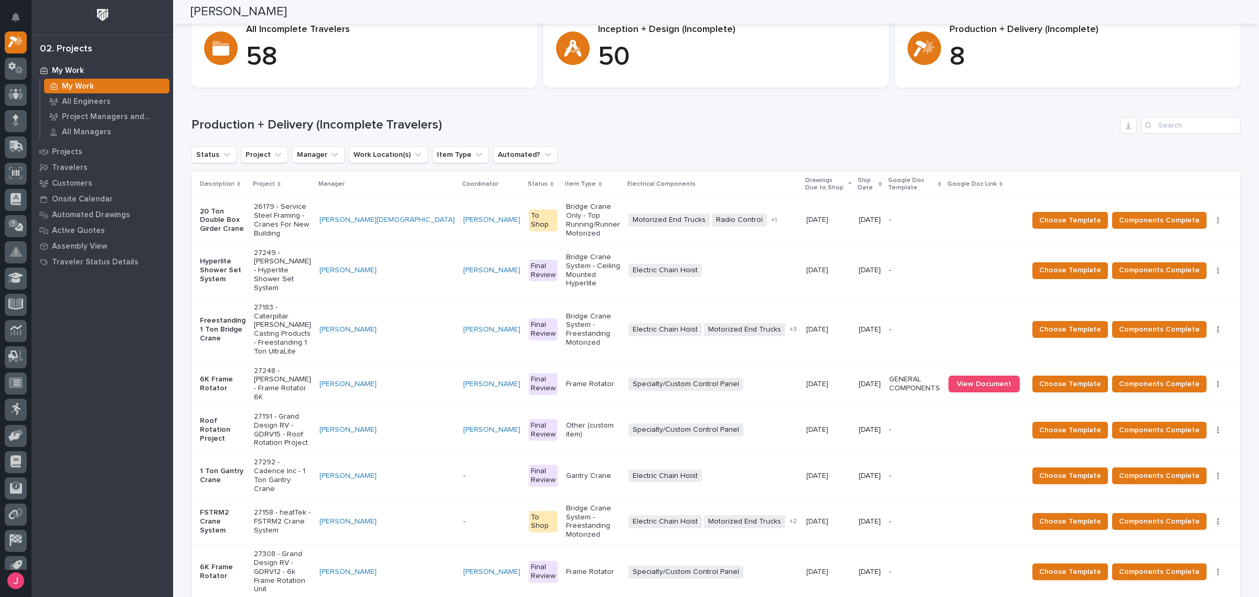
scroll to position [66, 0]
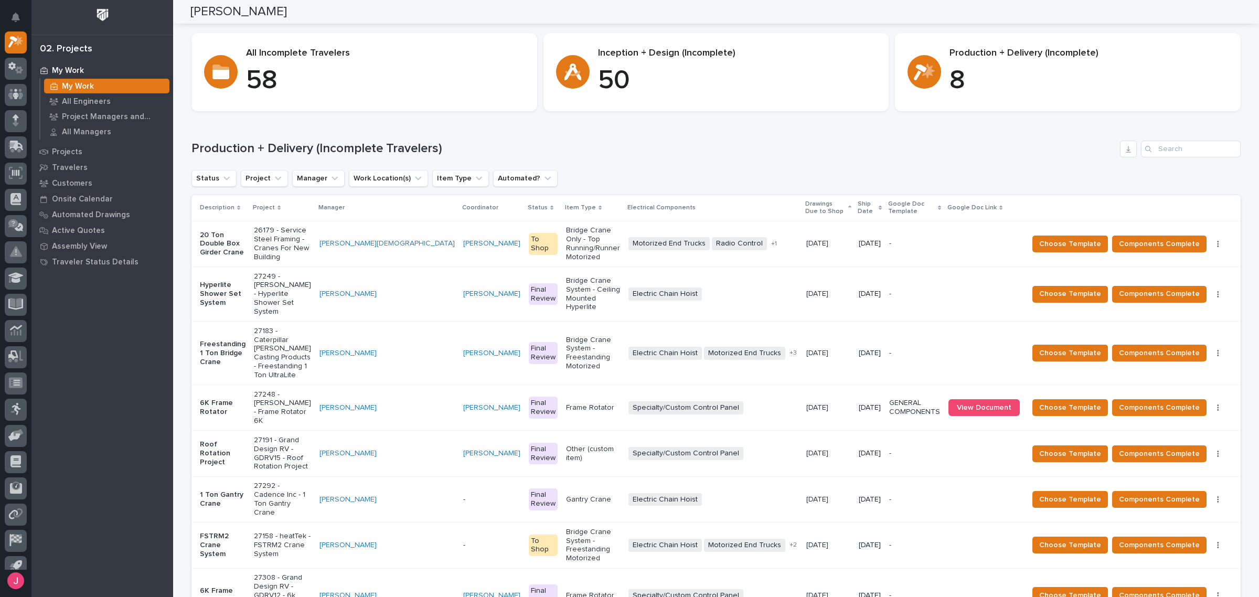
click at [637, 147] on h1 "Production + Delivery (Incomplete Travelers)" at bounding box center [654, 148] width 925 height 15
click at [1066, 156] on div "Production + Delivery (Incomplete Travelers)" at bounding box center [716, 149] width 1049 height 17
drag, startPoint x: 1066, startPoint y: 155, endPoint x: 1072, endPoint y: 124, distance: 32.0
click at [1070, 143] on h1 "Production + Delivery (Incomplete Travelers)" at bounding box center [654, 148] width 925 height 15
click at [1034, 150] on h1 "Production + Delivery (Incomplete Travelers)" at bounding box center [654, 148] width 925 height 15
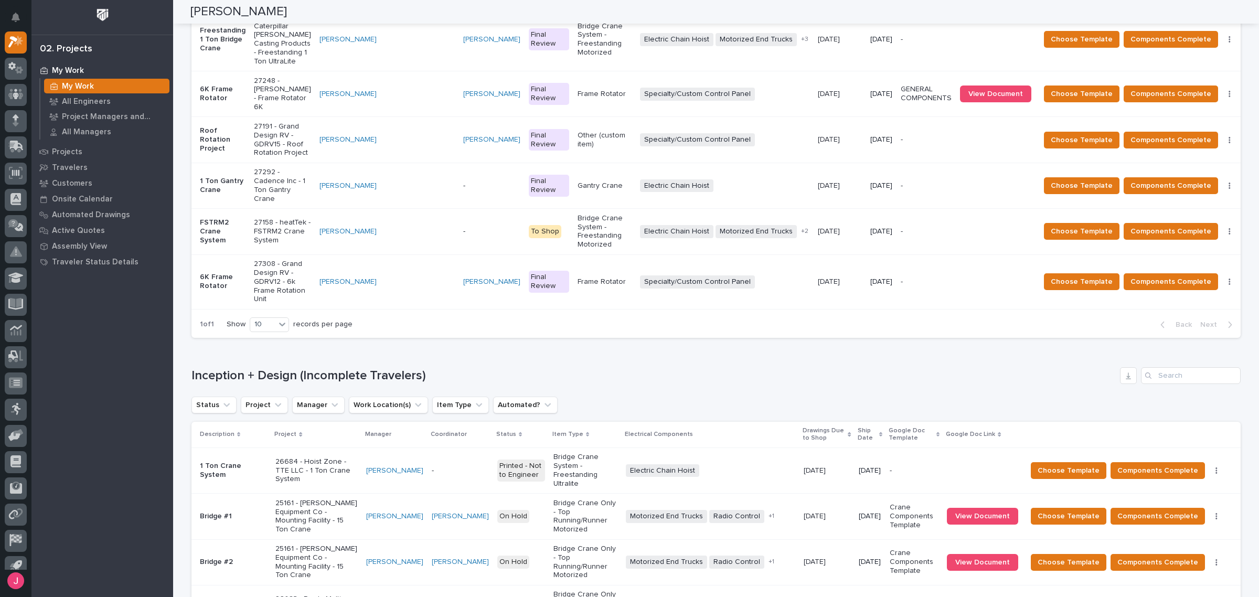
scroll to position [0, 0]
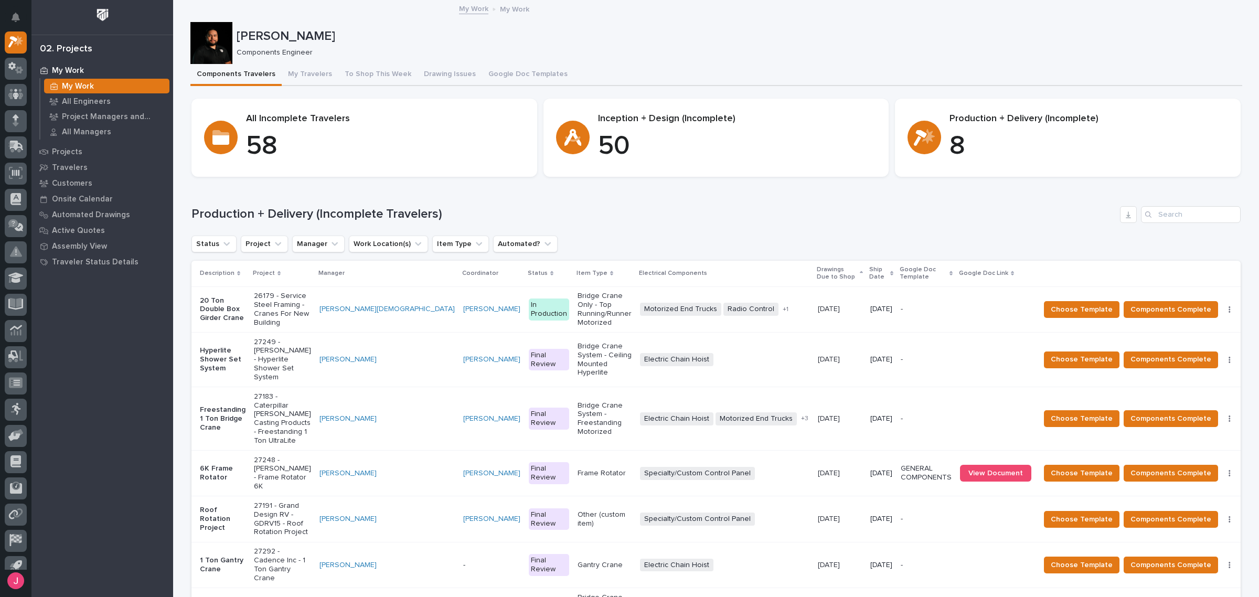
click at [767, 219] on h1 "Production + Delivery (Incomplete Travelers)" at bounding box center [654, 214] width 925 height 15
